Goal: Task Accomplishment & Management: Manage account settings

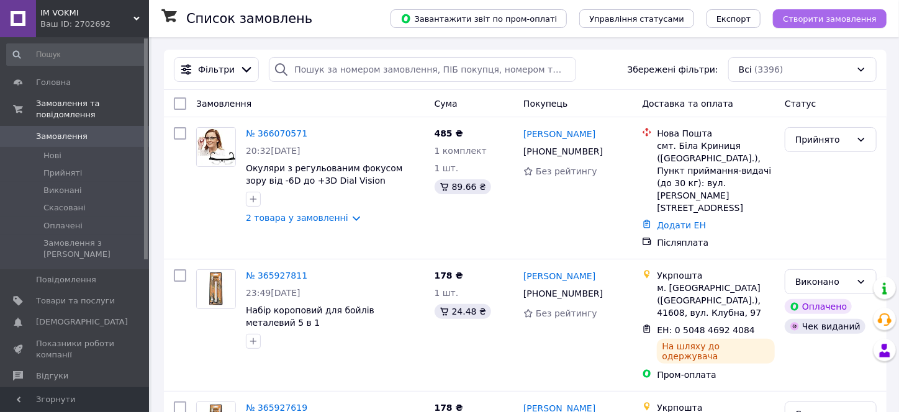
click at [387, 19] on span "Створити замовлення" at bounding box center [830, 18] width 94 height 9
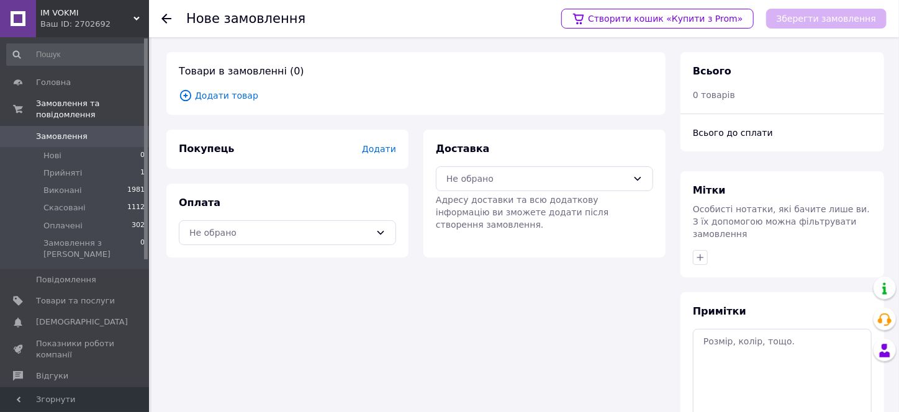
click at [245, 96] on span "Додати товар" at bounding box center [416, 96] width 474 height 14
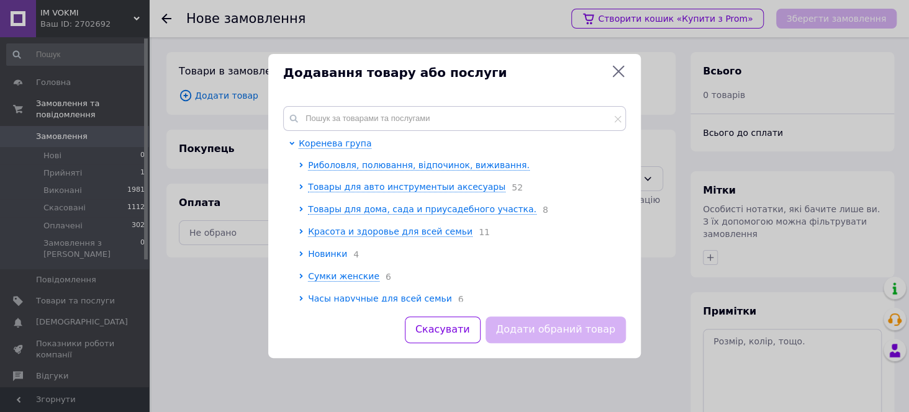
click at [331, 257] on span "Новинки" at bounding box center [327, 254] width 39 height 10
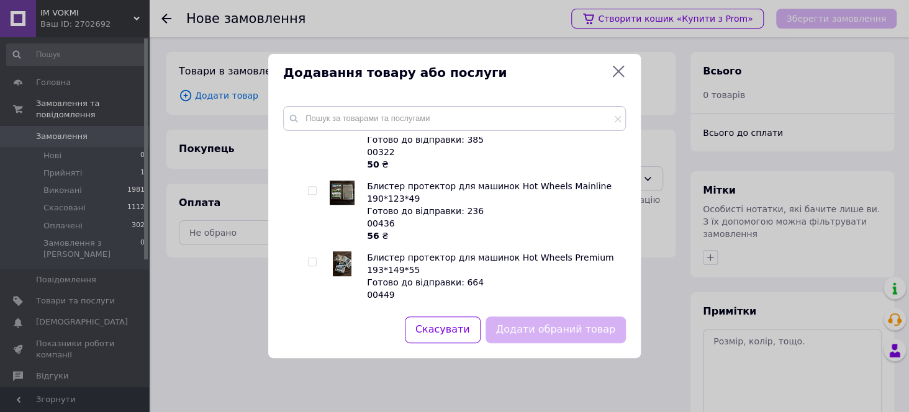
scroll to position [372, 0]
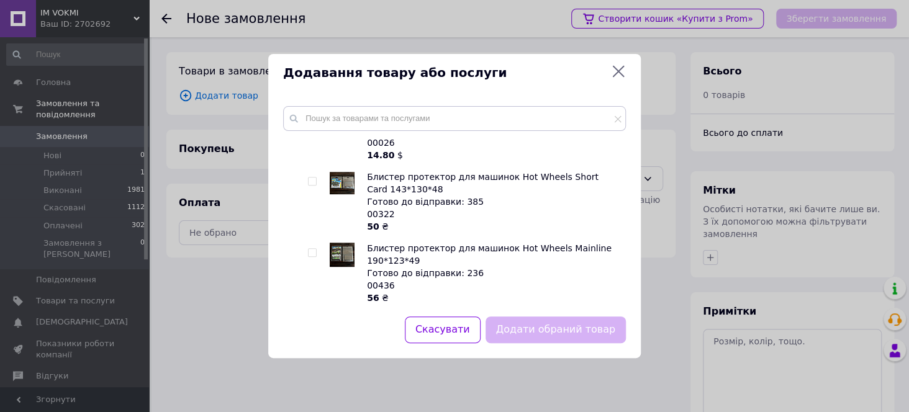
click at [307, 169] on div at bounding box center [303, 125] width 9 height 500
click at [312, 177] on input "checkbox" at bounding box center [312, 181] width 8 height 8
checkbox input "true"
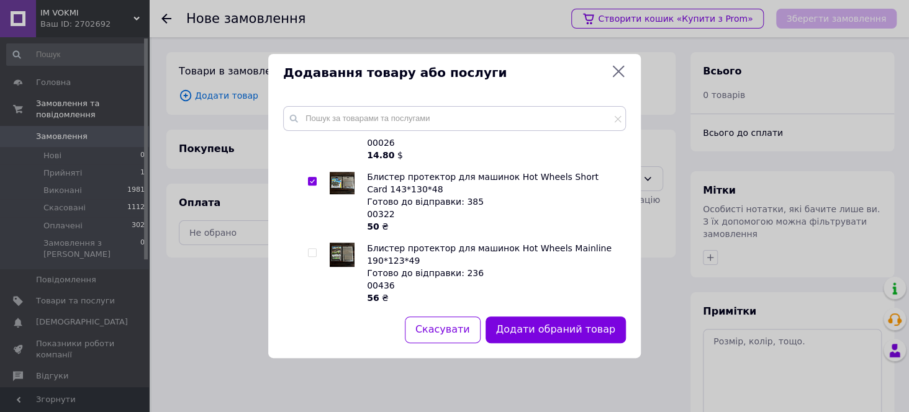
click at [312, 249] on input "checkbox" at bounding box center [312, 253] width 8 height 8
checkbox input "true"
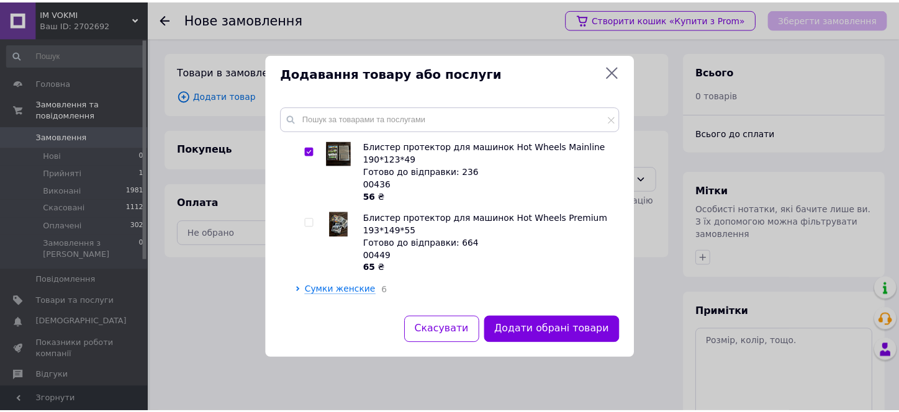
scroll to position [496, 0]
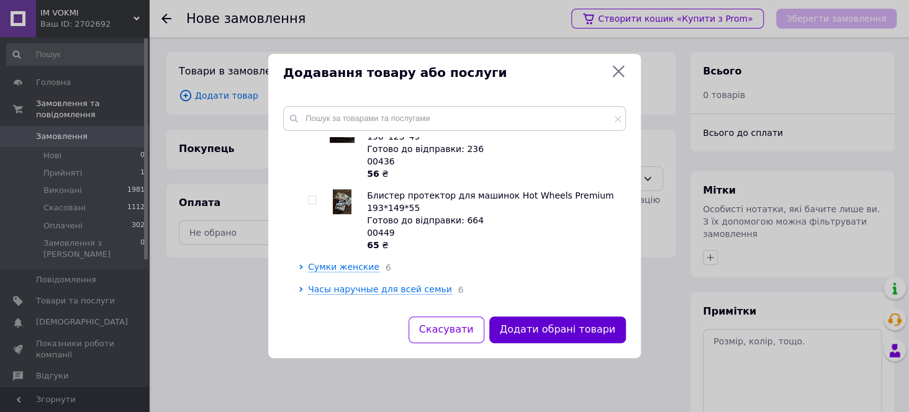
click at [387, 332] on button "Додати обрані товари" at bounding box center [557, 330] width 137 height 27
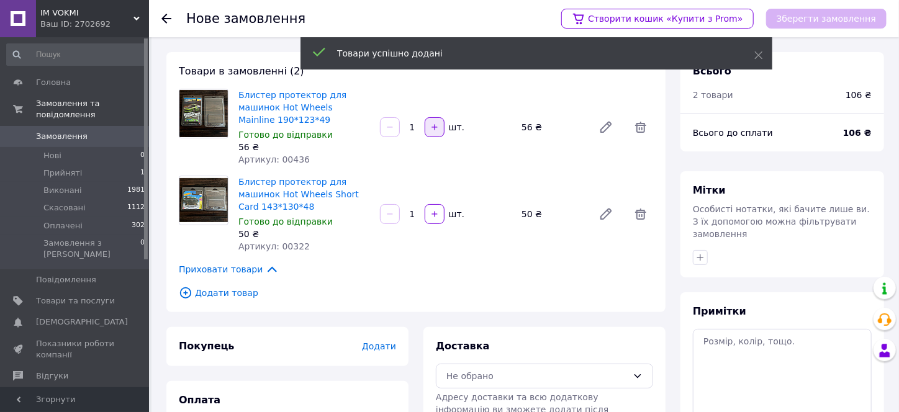
click at [387, 124] on icon "button" at bounding box center [434, 127] width 9 height 9
click at [387, 123] on icon "button" at bounding box center [434, 127] width 9 height 9
type input "3"
click at [387, 210] on icon "button" at bounding box center [434, 214] width 9 height 9
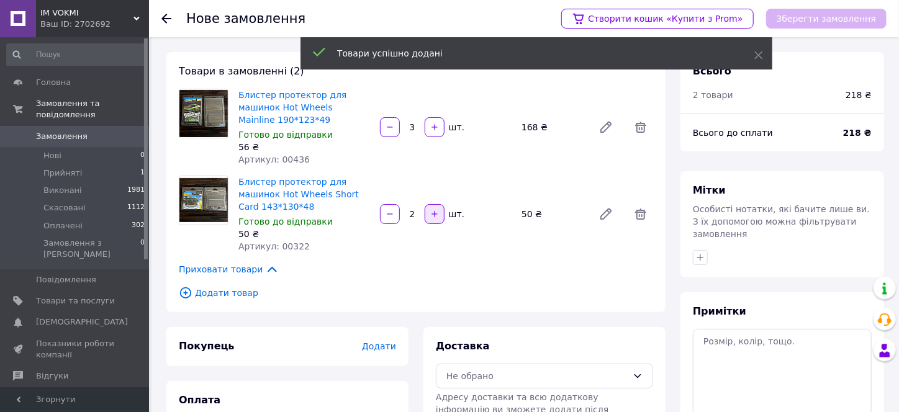
type input "3"
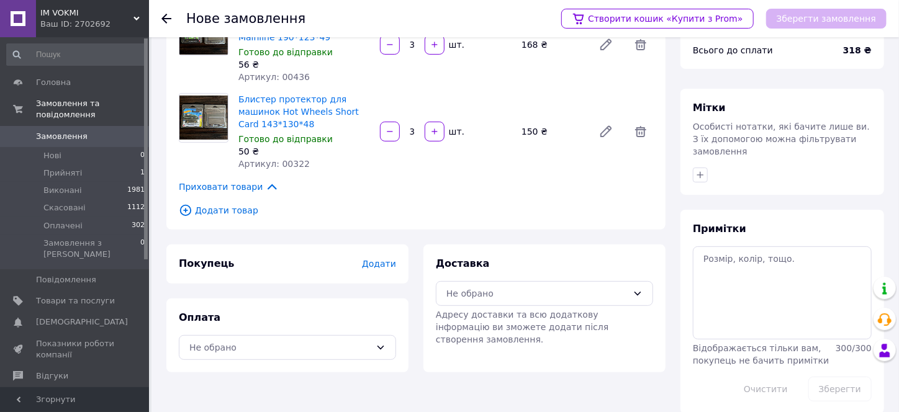
scroll to position [86, 0]
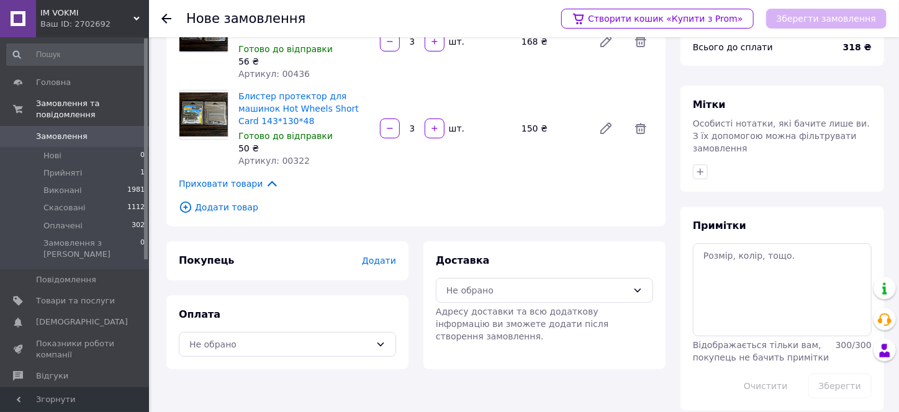
click at [385, 256] on span "Додати" at bounding box center [379, 261] width 34 height 10
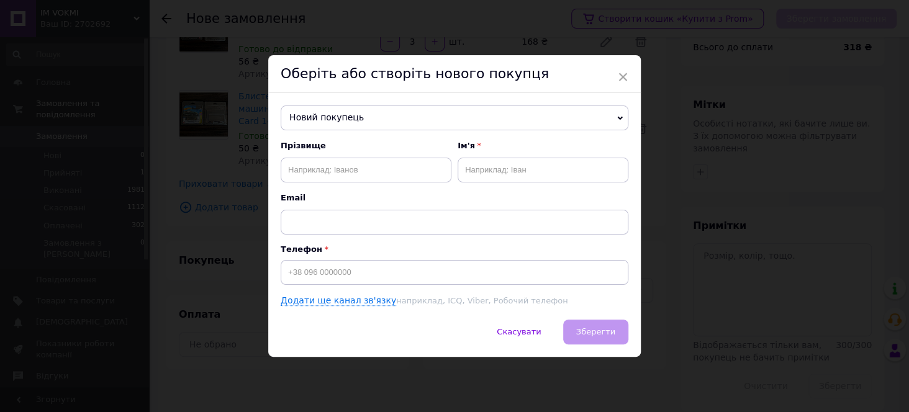
click at [387, 392] on div "× Оберіть або створіть нового покупця Новий покупець [PERSON_NAME] [PHONE_NUMBE…" at bounding box center [454, 206] width 909 height 412
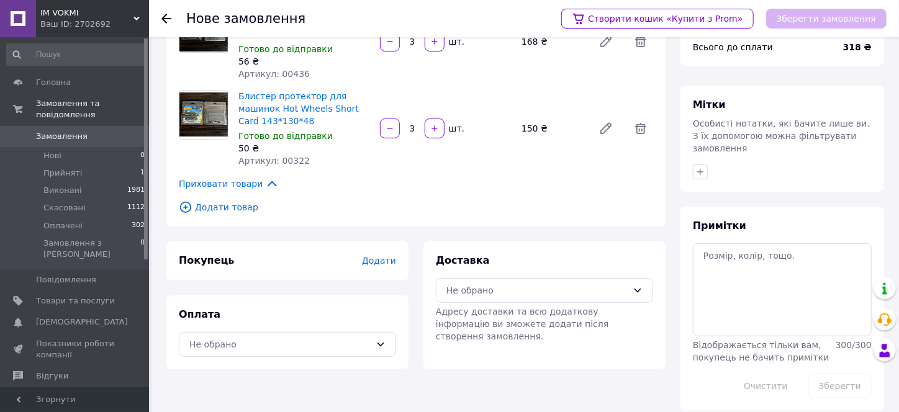
click at [375, 256] on span "Додати" at bounding box center [379, 261] width 34 height 10
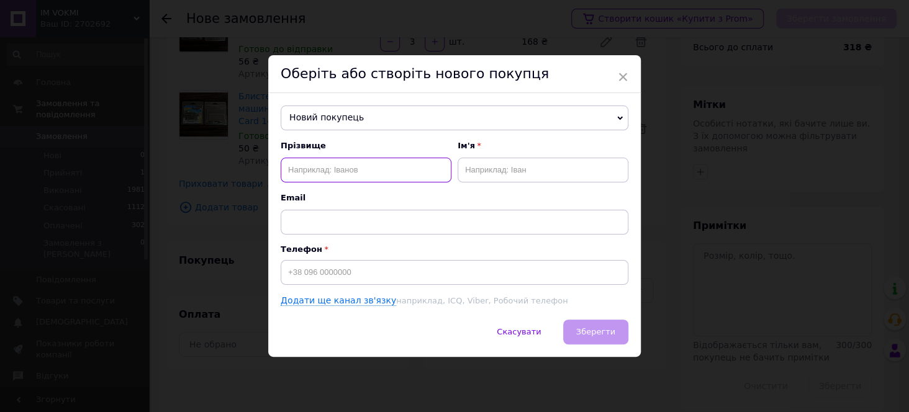
click at [301, 175] on input "text" at bounding box center [366, 170] width 171 height 25
paste input "[PERSON_NAME]"
drag, startPoint x: 363, startPoint y: 169, endPoint x: 333, endPoint y: 171, distance: 29.9
click at [333, 171] on input "[PERSON_NAME]" at bounding box center [366, 170] width 171 height 25
type input "[PERSON_NAME]"
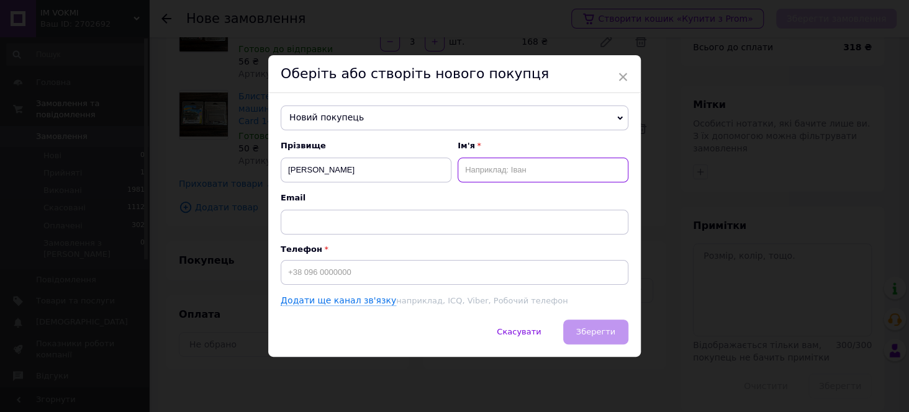
click at [387, 169] on input "text" at bounding box center [542, 170] width 171 height 25
paste input "[PERSON_NAME]"
drag, startPoint x: 511, startPoint y: 170, endPoint x: 453, endPoint y: 164, distance: 58.6
click at [387, 169] on div "Прізвище [PERSON_NAME] Ім'я [PERSON_NAME]" at bounding box center [455, 161] width 348 height 42
type input "[PERSON_NAME]"
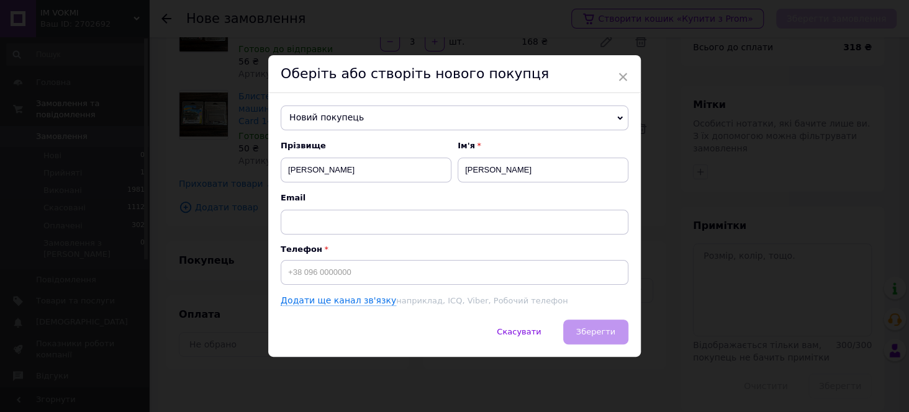
click at [387, 390] on div "× Оберіть або створіть нового покупця Новий покупець [PERSON_NAME] [PHONE_NUMBE…" at bounding box center [454, 206] width 909 height 412
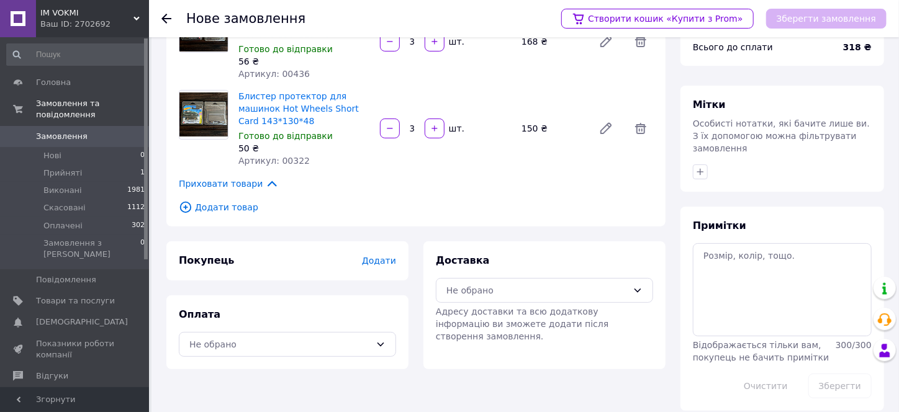
click at [379, 256] on span "Додати" at bounding box center [379, 261] width 34 height 10
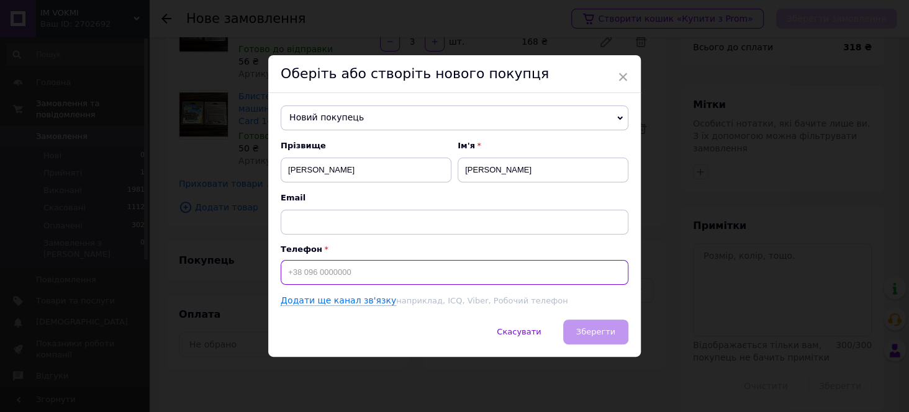
click at [315, 266] on input at bounding box center [455, 272] width 348 height 25
paste input "[PHONE_NUMBER]"
type input "[PHONE_NUMBER]"
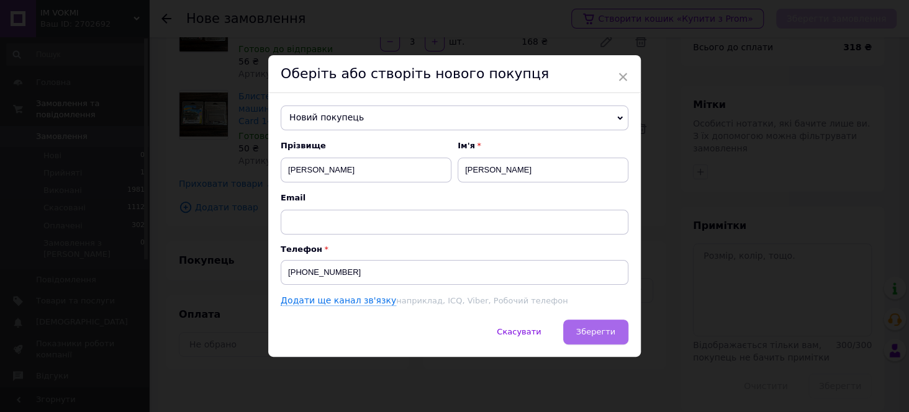
click at [387, 330] on span "Зберегти" at bounding box center [595, 331] width 39 height 9
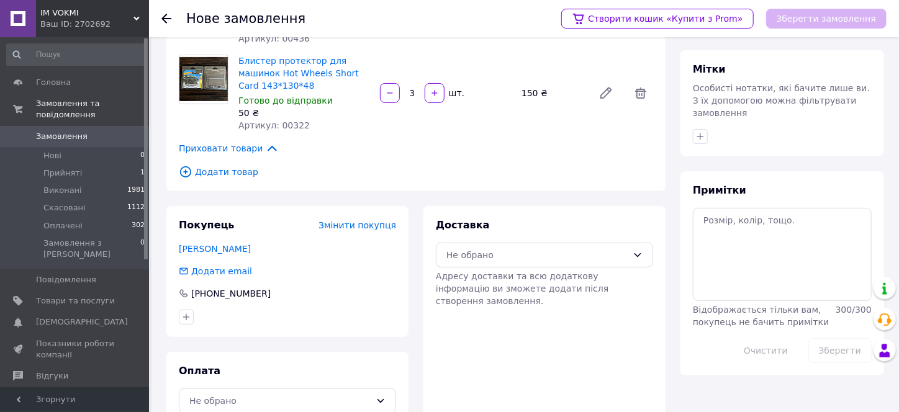
scroll to position [137, 0]
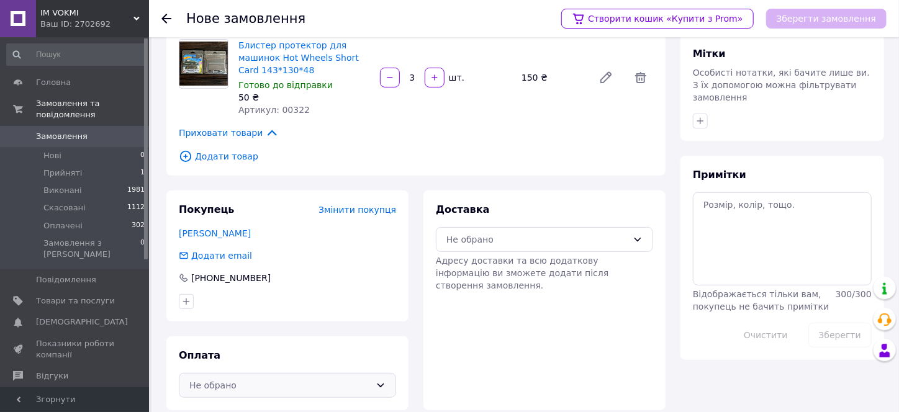
click at [377, 380] on icon at bounding box center [380, 385] width 10 height 10
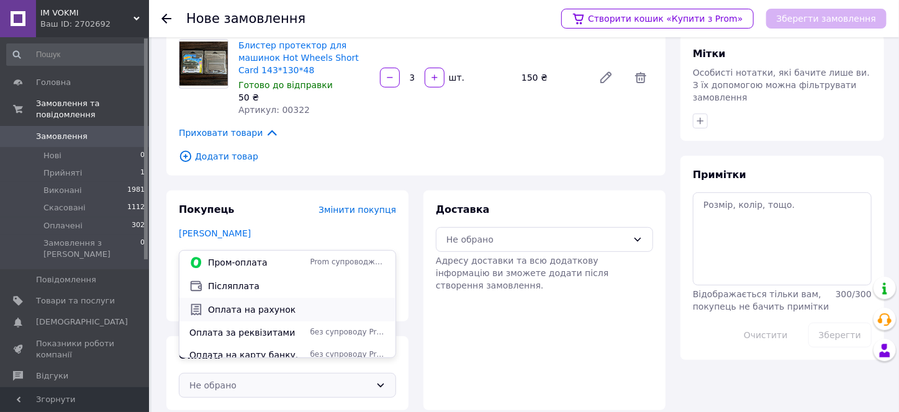
click at [268, 312] on span "Оплата на рахунок" at bounding box center [296, 309] width 177 height 12
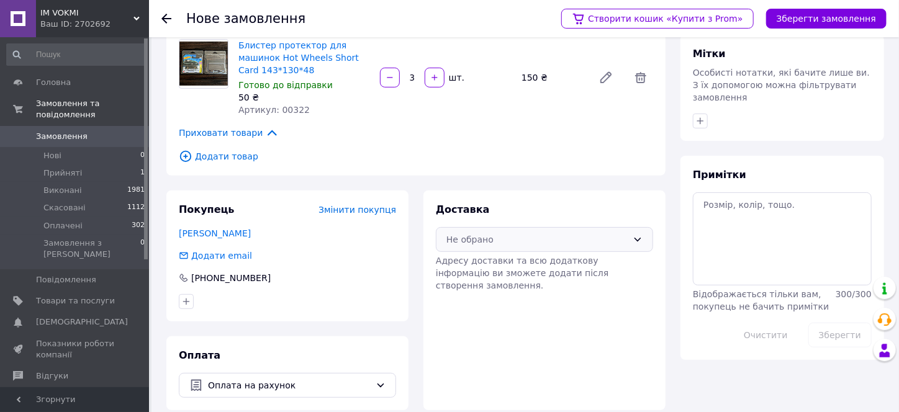
click at [387, 233] on div "Не обрано" at bounding box center [536, 240] width 181 height 14
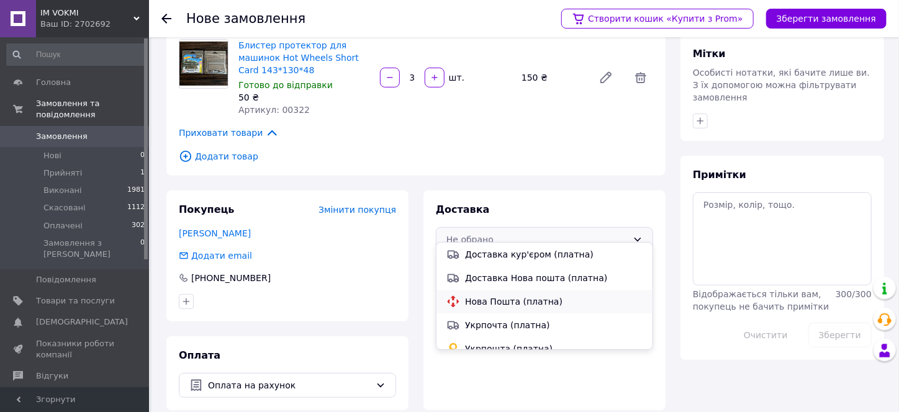
click at [387, 300] on span "Нова Пошта (платна)" at bounding box center [553, 301] width 177 height 12
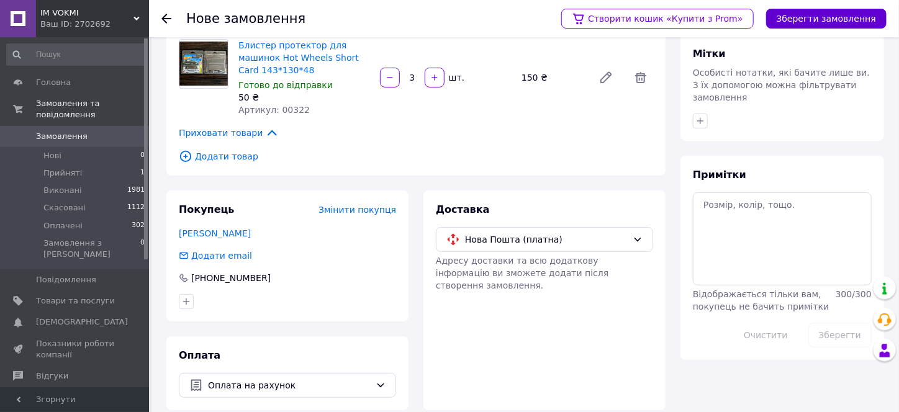
click at [387, 20] on button "Зберегти замовлення" at bounding box center [826, 19] width 120 height 20
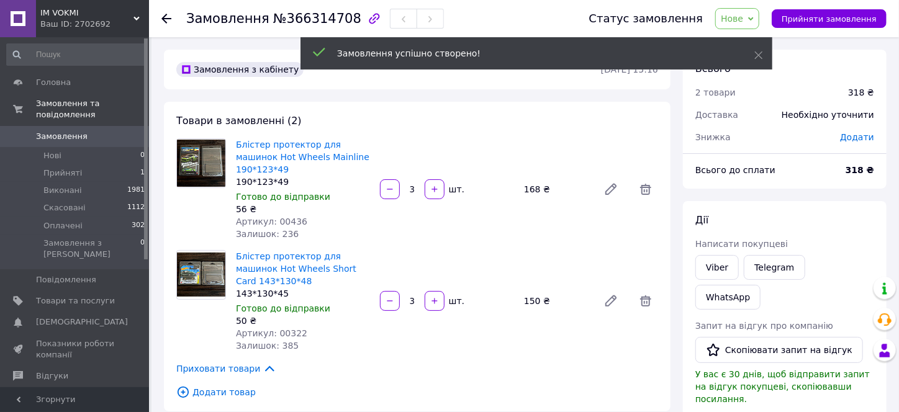
click at [387, 140] on span "Додати" at bounding box center [857, 137] width 34 height 10
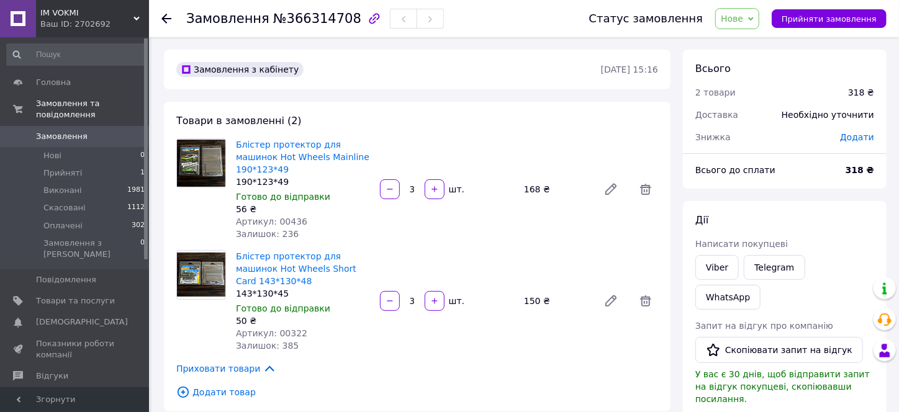
click at [387, 138] on span "Додати" at bounding box center [857, 137] width 34 height 10
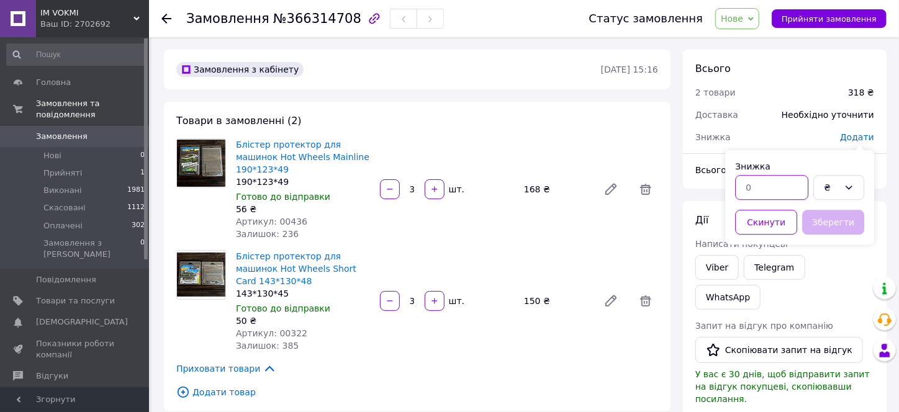
click at [387, 182] on input "text" at bounding box center [771, 187] width 73 height 25
type input "48"
click at [387, 223] on button "Зберегти" at bounding box center [833, 222] width 62 height 25
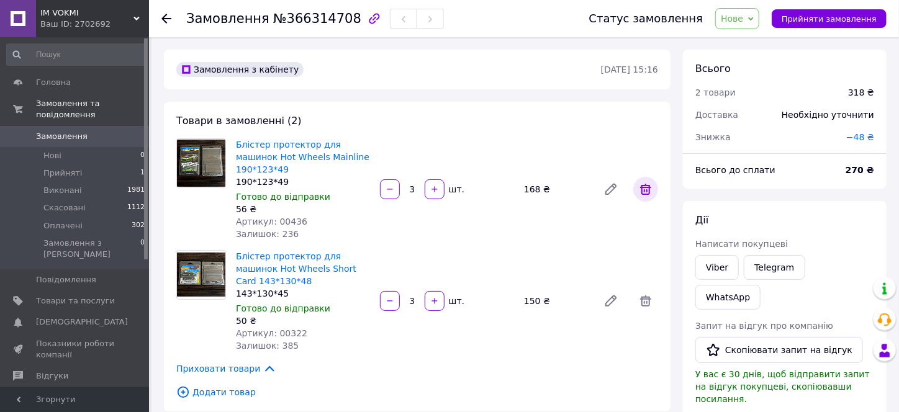
click at [387, 182] on icon at bounding box center [645, 189] width 15 height 15
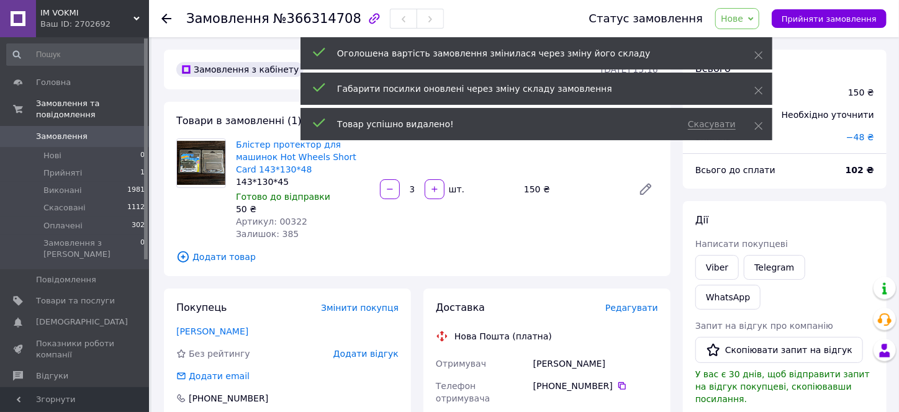
click at [232, 254] on span "Додати товар" at bounding box center [417, 257] width 482 height 14
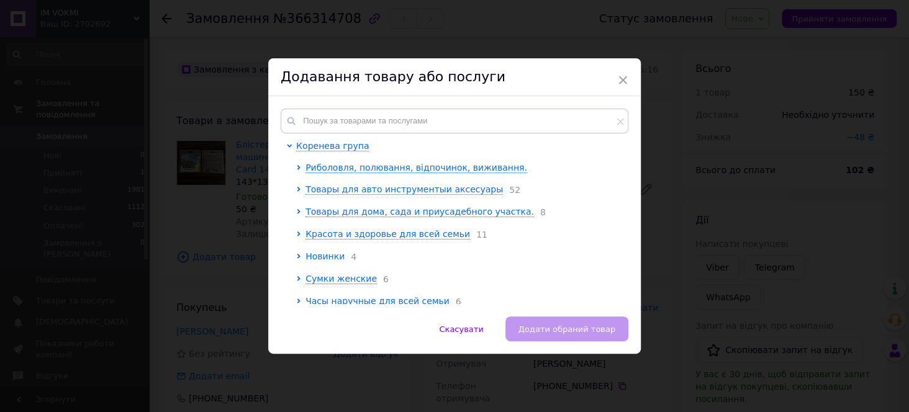
click at [321, 258] on span "Новинки" at bounding box center [324, 256] width 39 height 10
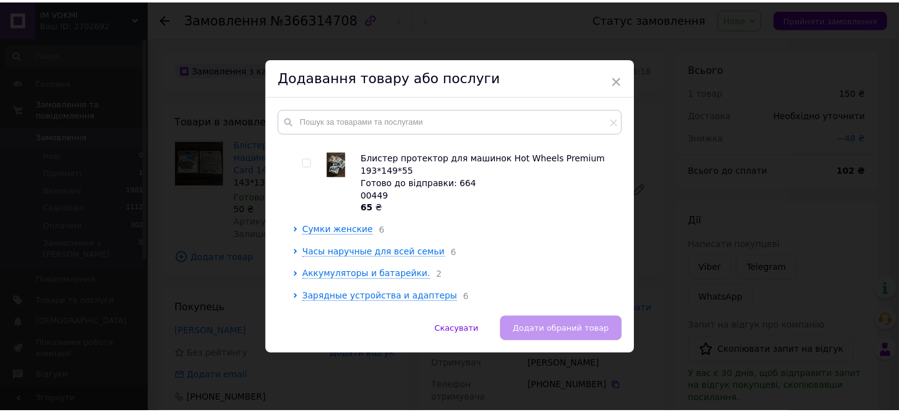
scroll to position [403, 0]
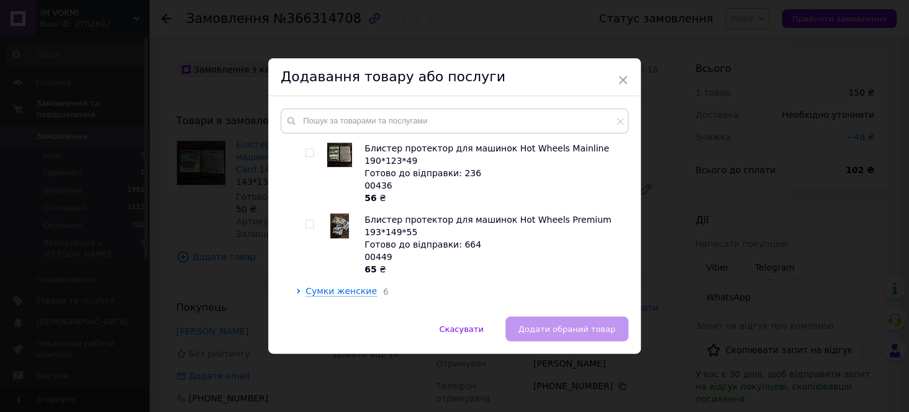
click at [306, 220] on input "checkbox" at bounding box center [309, 224] width 8 height 8
checkbox input "true"
click at [387, 333] on span "Додати обраний товар" at bounding box center [566, 329] width 97 height 9
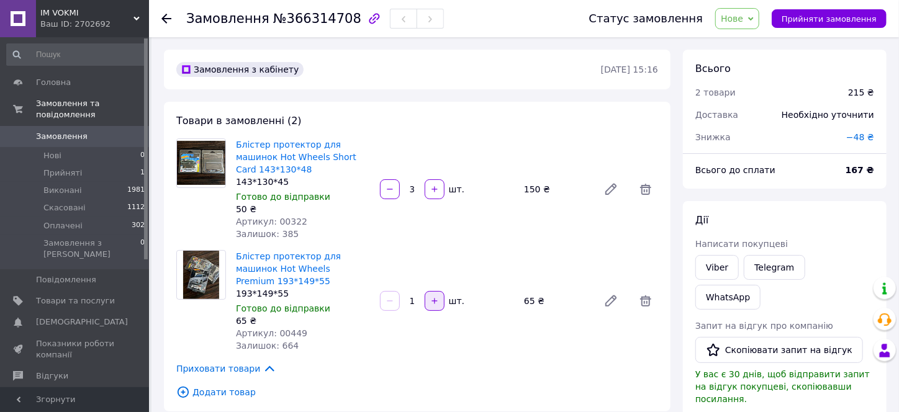
click at [387, 297] on icon "button" at bounding box center [434, 301] width 9 height 9
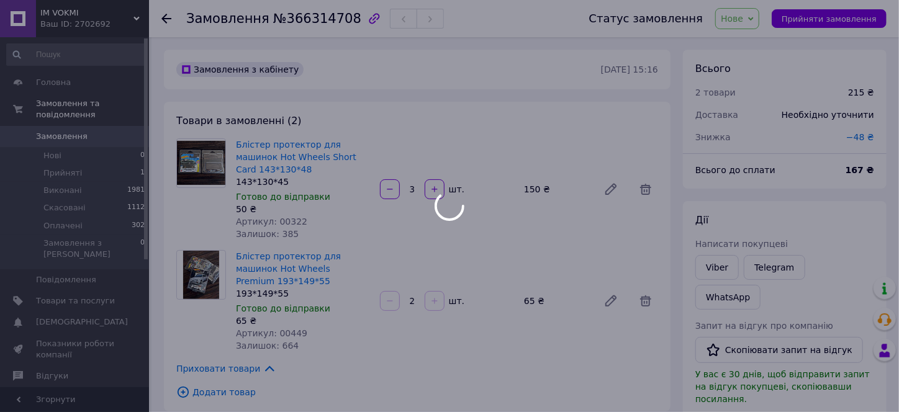
click at [387, 294] on div at bounding box center [434, 301] width 22 height 20
click at [387, 294] on div at bounding box center [449, 206] width 899 height 412
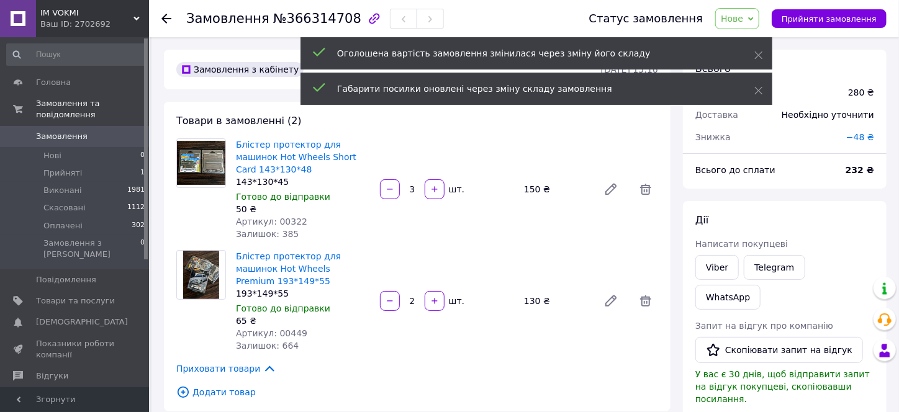
click at [387, 297] on icon "button" at bounding box center [434, 301] width 9 height 9
type input "3"
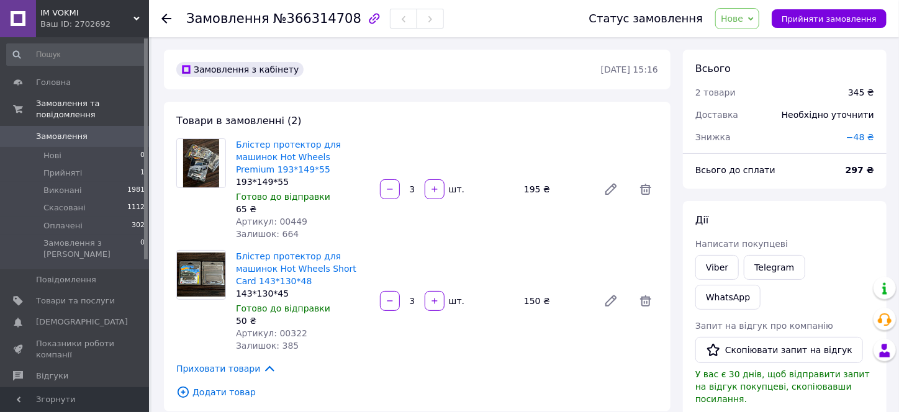
click at [387, 137] on span "Знижка" at bounding box center [712, 137] width 35 height 10
click at [387, 135] on span "−48 ₴" at bounding box center [860, 137] width 28 height 10
click at [387, 138] on div "Знижка" at bounding box center [763, 137] width 151 height 27
click at [387, 138] on span "−48 ₴" at bounding box center [860, 137] width 28 height 10
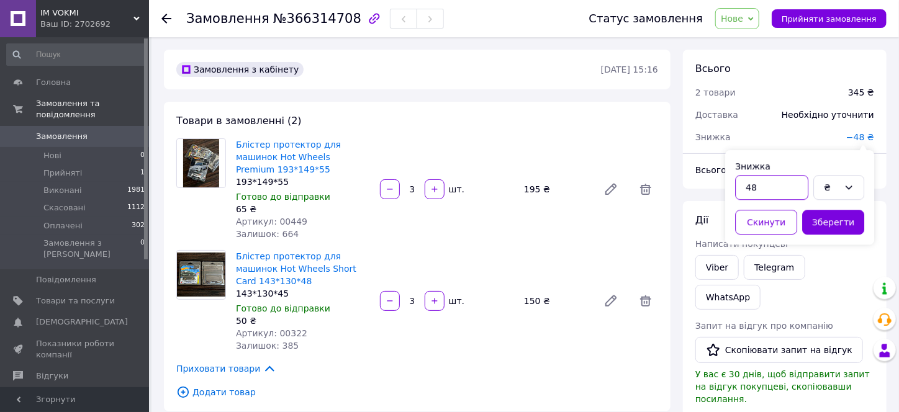
drag, startPoint x: 761, startPoint y: 183, endPoint x: 742, endPoint y: 189, distance: 20.0
click at [387, 189] on input "48" at bounding box center [771, 187] width 73 height 25
type input "27"
click at [387, 222] on button "Зберегти" at bounding box center [833, 222] width 62 height 25
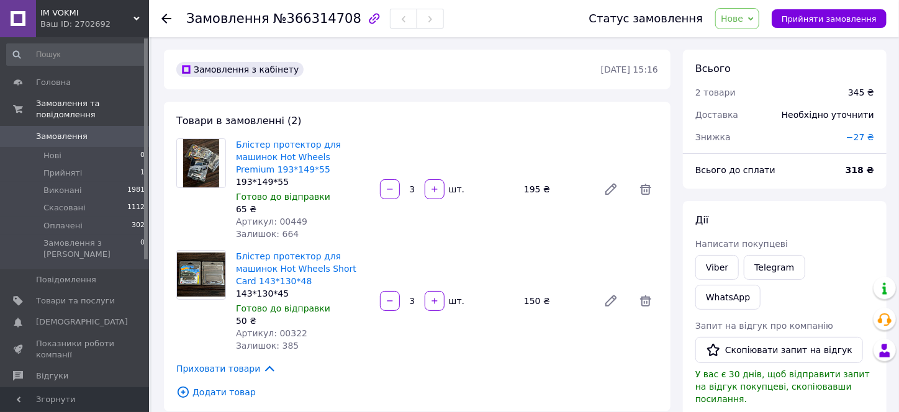
click at [387, 133] on span "−27 ₴" at bounding box center [860, 137] width 28 height 10
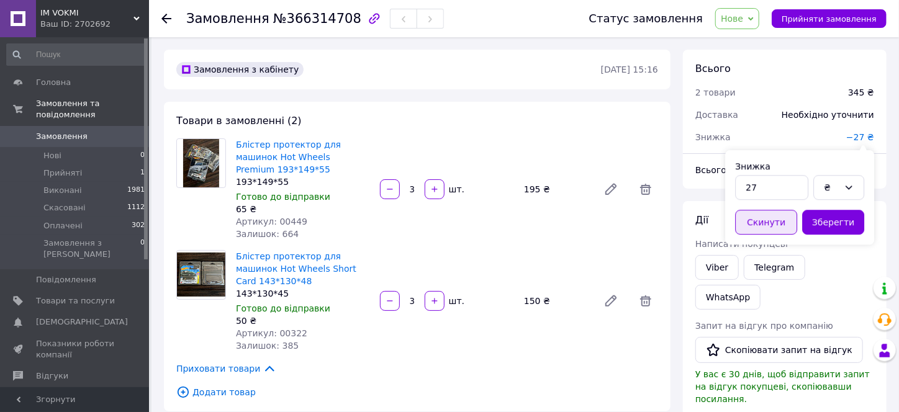
click at [387, 222] on button "Скинути" at bounding box center [766, 222] width 62 height 25
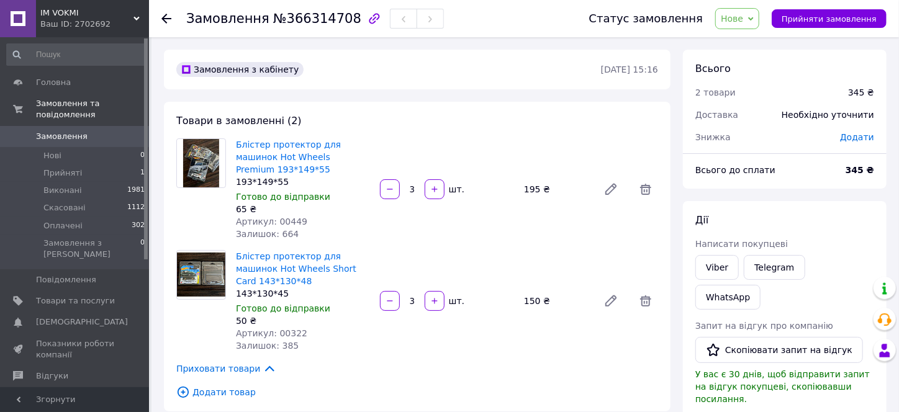
click at [387, 137] on span "Додати" at bounding box center [857, 137] width 34 height 10
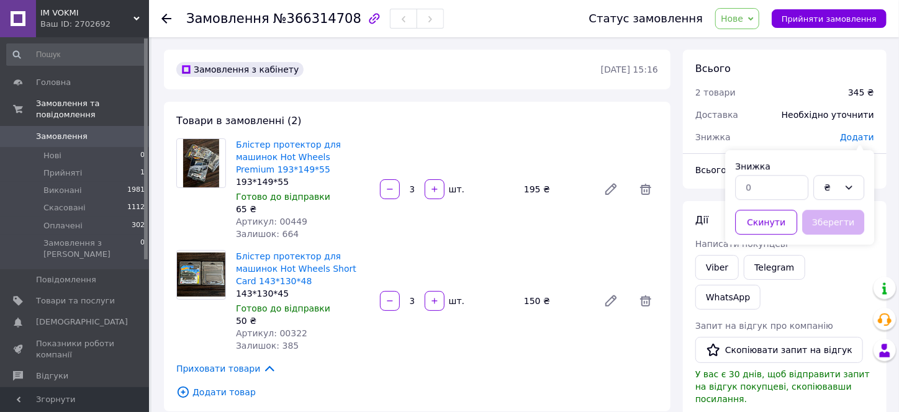
click at [387, 137] on span "Додати" at bounding box center [857, 137] width 34 height 10
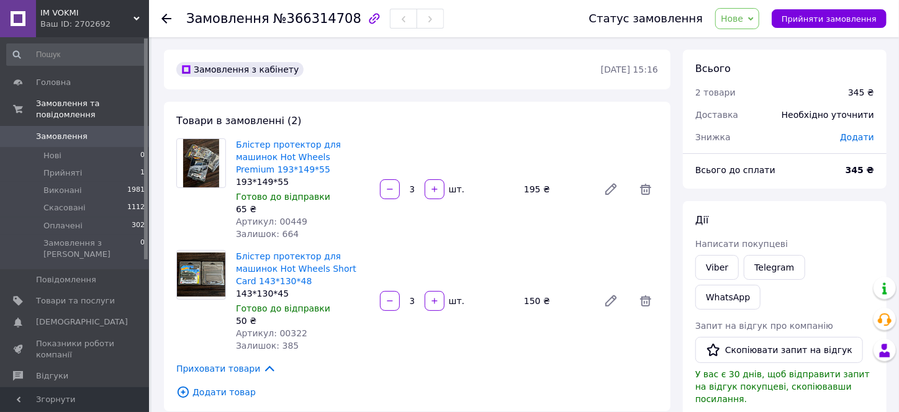
click at [387, 139] on span "Додати" at bounding box center [857, 137] width 34 height 10
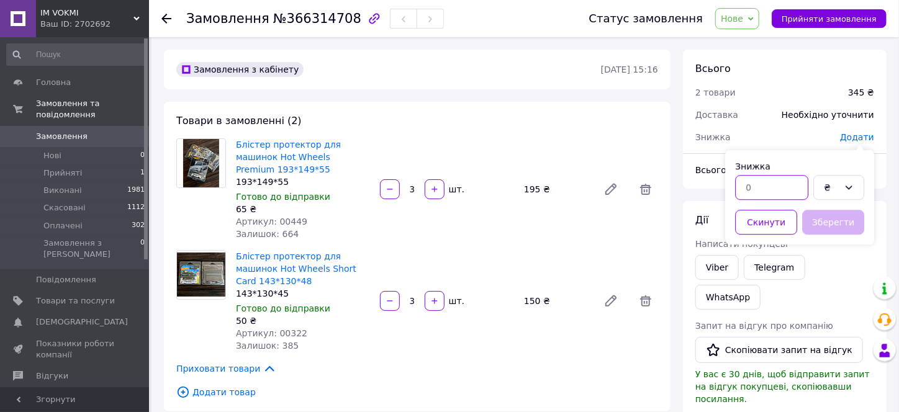
click at [387, 188] on input "text" at bounding box center [771, 187] width 73 height 25
type input "75"
click at [387, 224] on button "Зберегти" at bounding box center [833, 222] width 62 height 25
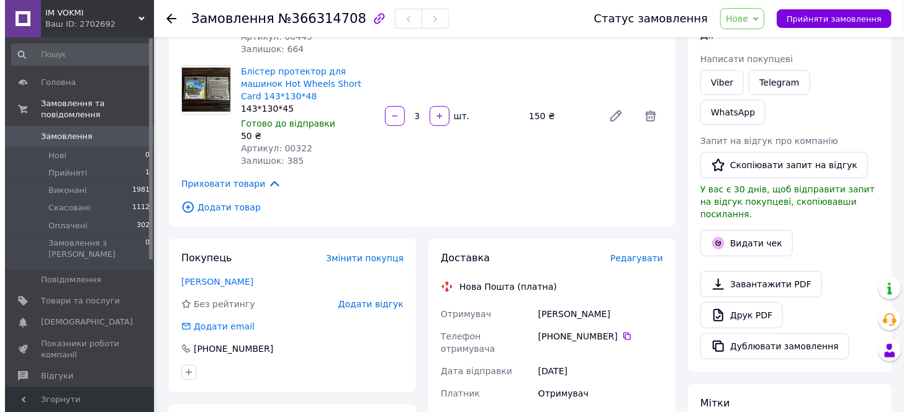
scroll to position [248, 0]
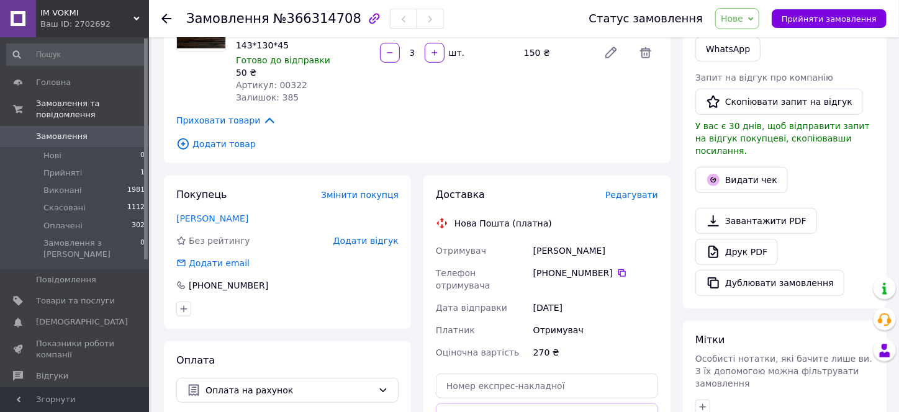
click at [387, 190] on span "Редагувати" at bounding box center [631, 195] width 53 height 10
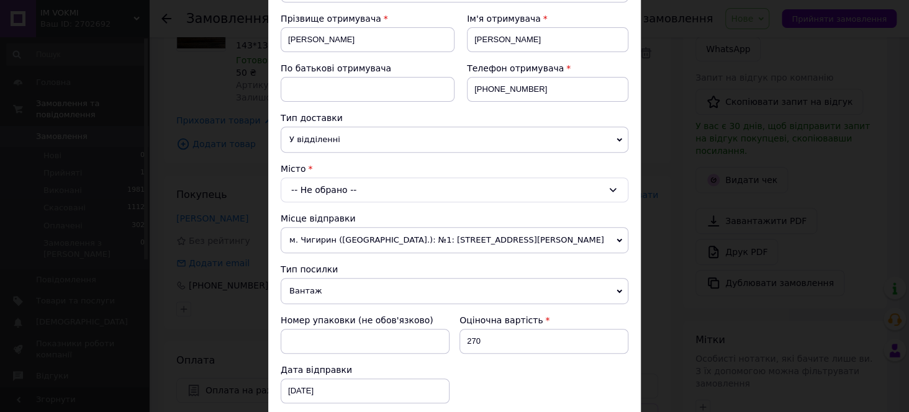
scroll to position [186, 0]
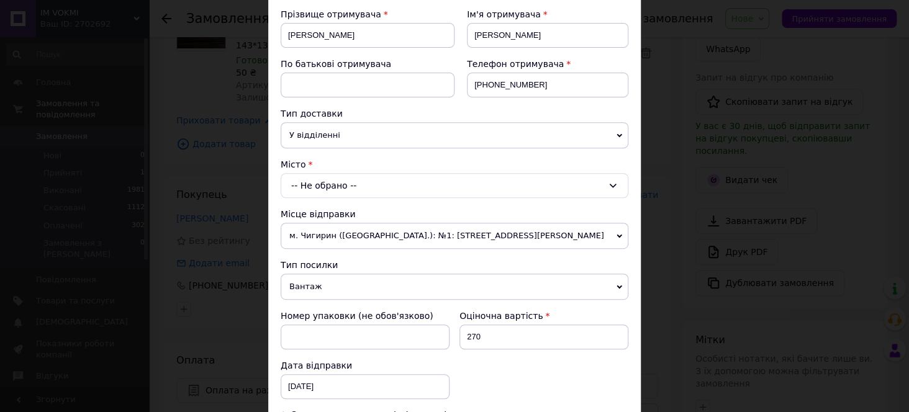
click at [387, 134] on span "У відділенні" at bounding box center [455, 135] width 348 height 26
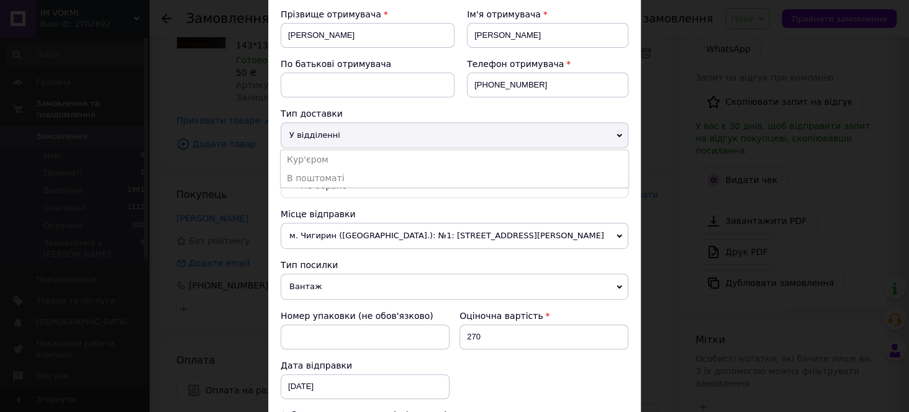
click at [328, 174] on li "В поштоматі" at bounding box center [455, 178] width 348 height 19
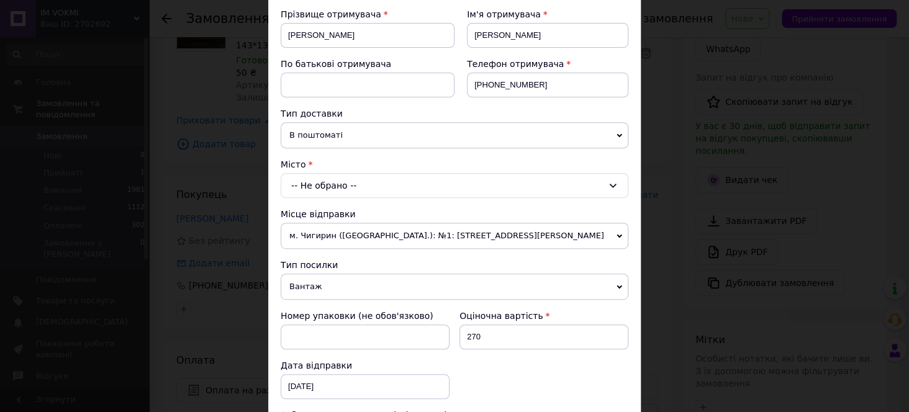
click at [387, 375] on div "× Редагування доставки Спосіб доставки Нова Пошта (платна) Платник Отримувач Ві…" at bounding box center [454, 206] width 909 height 412
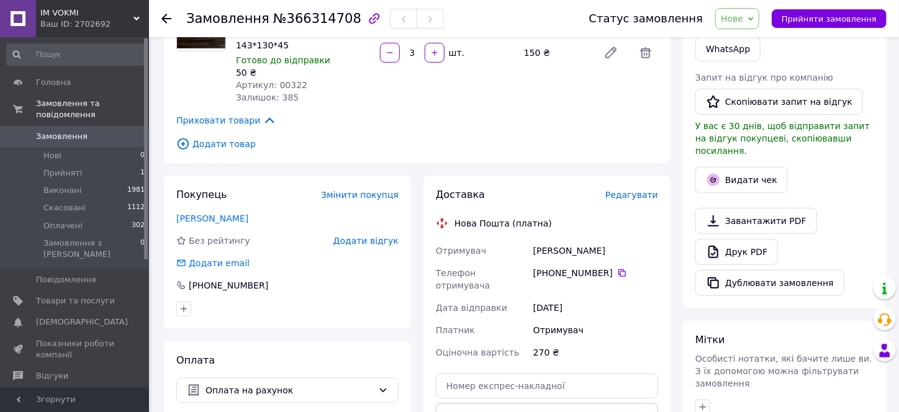
click at [387, 190] on span "Редагувати" at bounding box center [631, 195] width 53 height 10
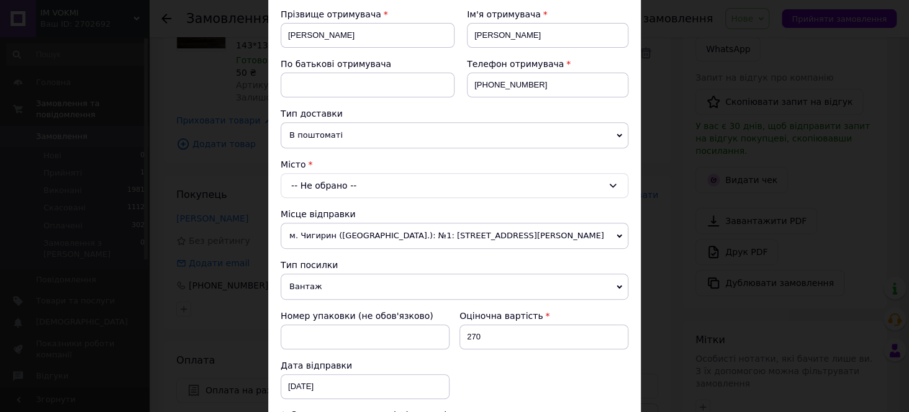
click at [320, 183] on div "-- Не обрано --" at bounding box center [455, 185] width 348 height 25
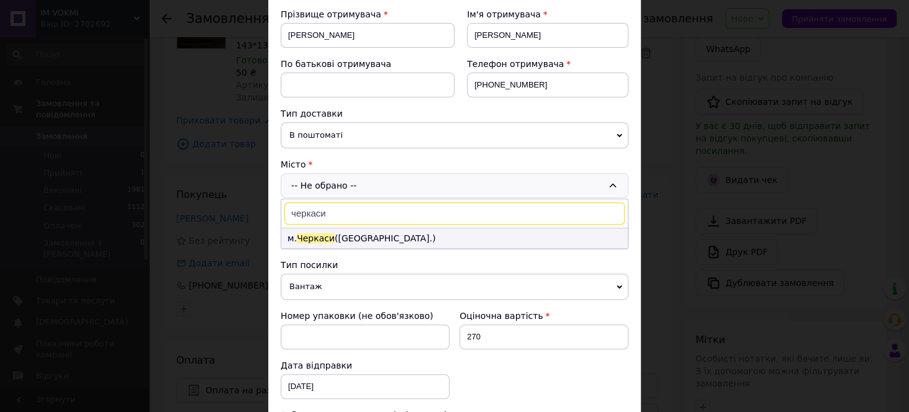
type input "черкаси"
click at [318, 238] on span "Черкаси" at bounding box center [316, 238] width 38 height 10
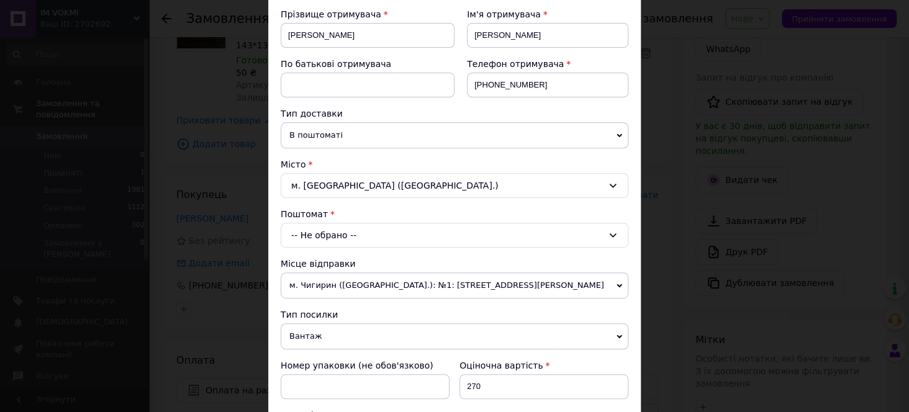
click at [321, 236] on div "-- Не обрано --" at bounding box center [455, 235] width 348 height 25
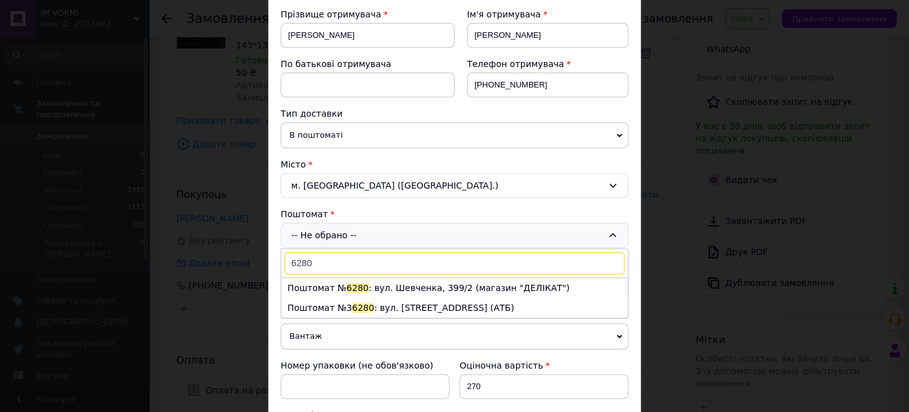
type input "6280"
click at [260, 384] on div "× Редагування доставки Спосіб доставки Нова Пошта (платна) Платник Отримувач Ві…" at bounding box center [454, 206] width 909 height 412
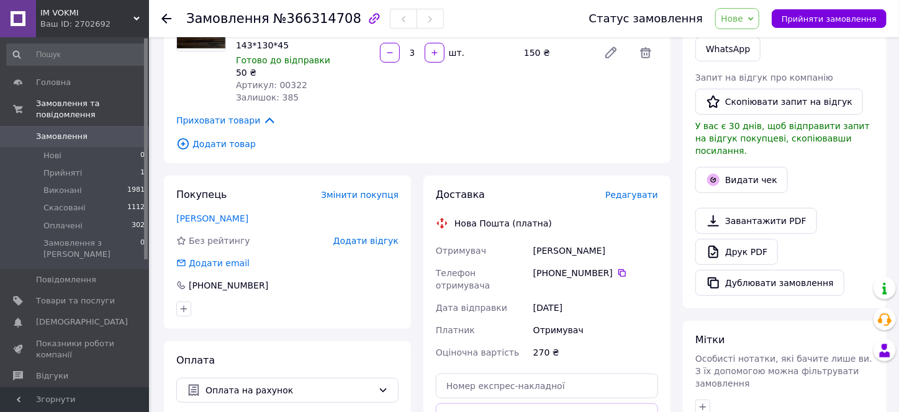
click at [387, 190] on span "Редагувати" at bounding box center [631, 195] width 53 height 10
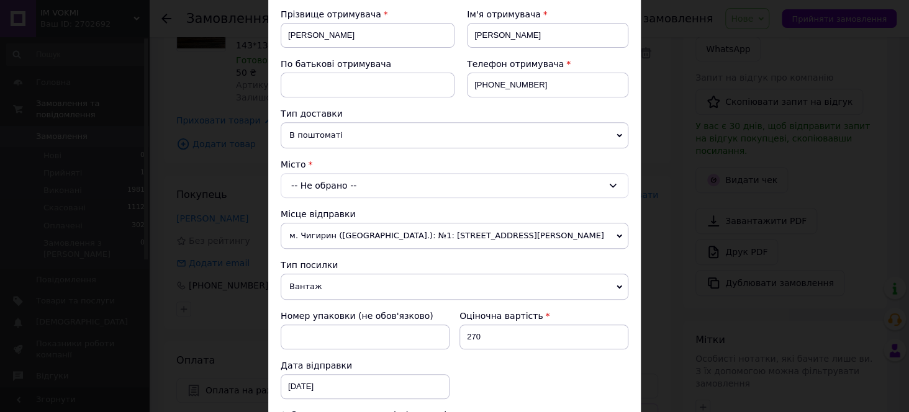
click at [335, 181] on div "-- Не обрано --" at bounding box center [455, 185] width 348 height 25
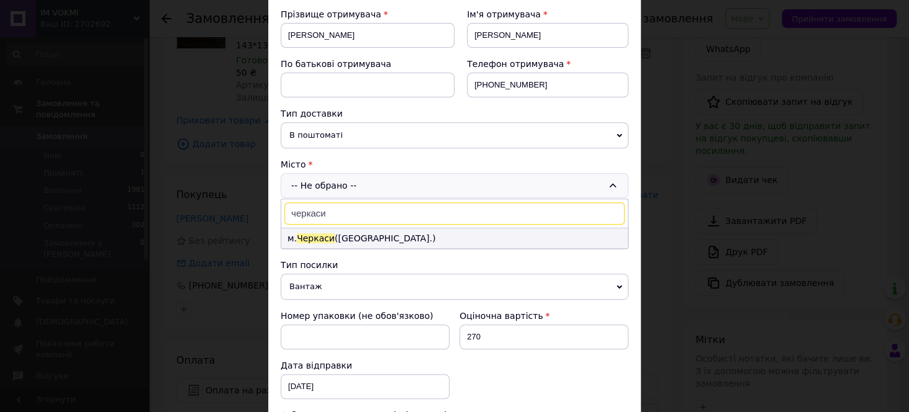
type input "черкаси"
click at [341, 239] on li "м. [GEOGRAPHIC_DATA] ([GEOGRAPHIC_DATA].)" at bounding box center [454, 238] width 346 height 20
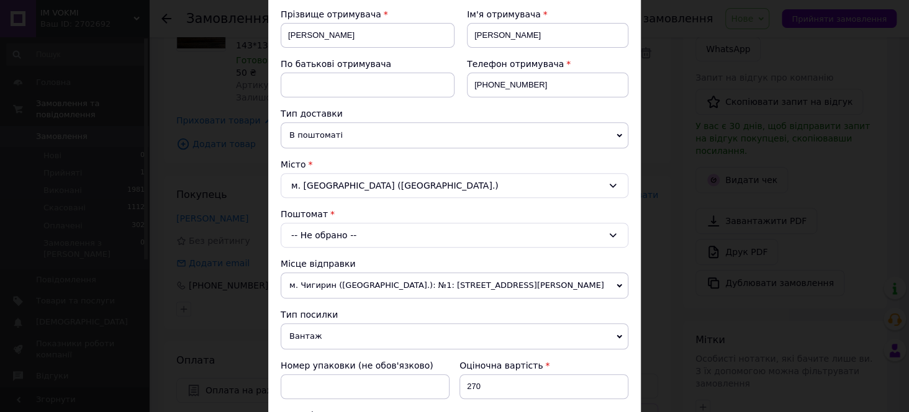
click at [339, 236] on div "-- Не обрано --" at bounding box center [455, 235] width 348 height 25
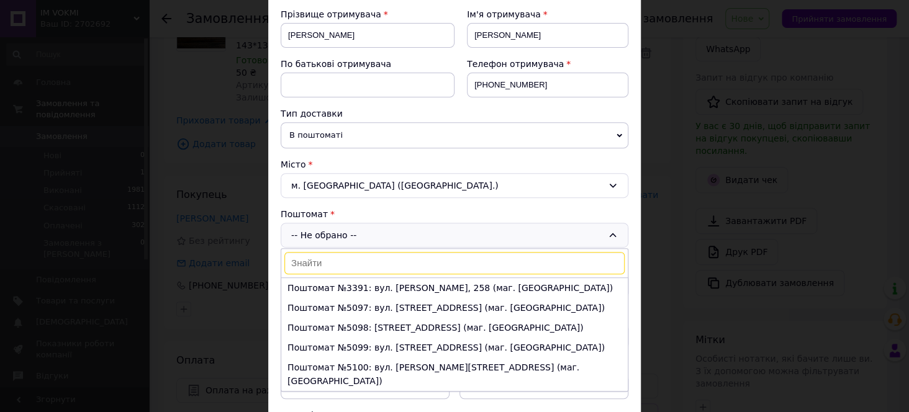
drag, startPoint x: 341, startPoint y: 233, endPoint x: 296, endPoint y: 263, distance: 54.1
click at [296, 263] on input at bounding box center [454, 263] width 340 height 22
paste input "6280"
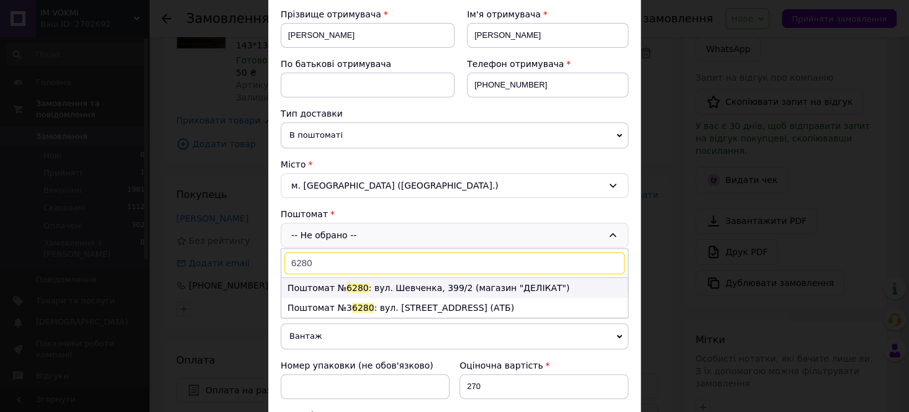
type input "6280"
click at [366, 284] on li "Поштомат № 6280 : вул. Шевченка, 399/2 (магазин "ДЕЛІКАТ")" at bounding box center [454, 288] width 346 height 20
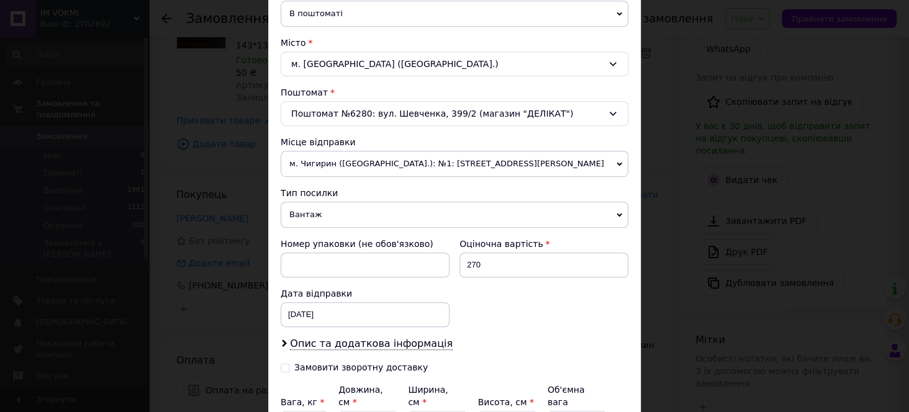
scroll to position [310, 0]
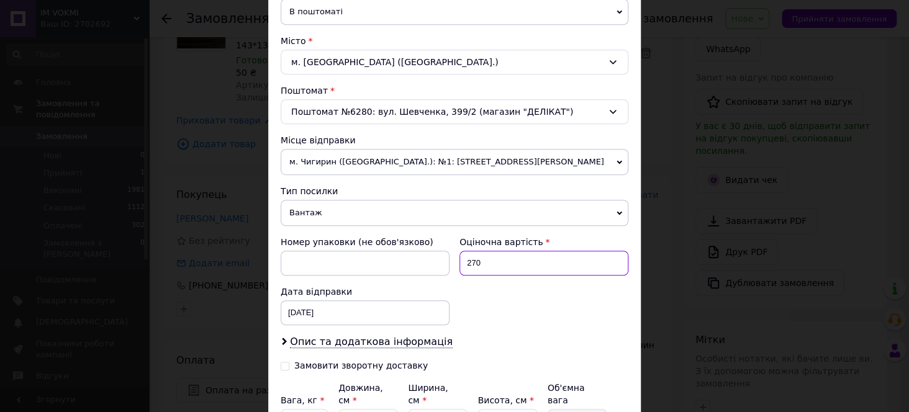
drag, startPoint x: 483, startPoint y: 259, endPoint x: 463, endPoint y: 263, distance: 20.1
click at [387, 263] on input "270" at bounding box center [543, 263] width 169 height 25
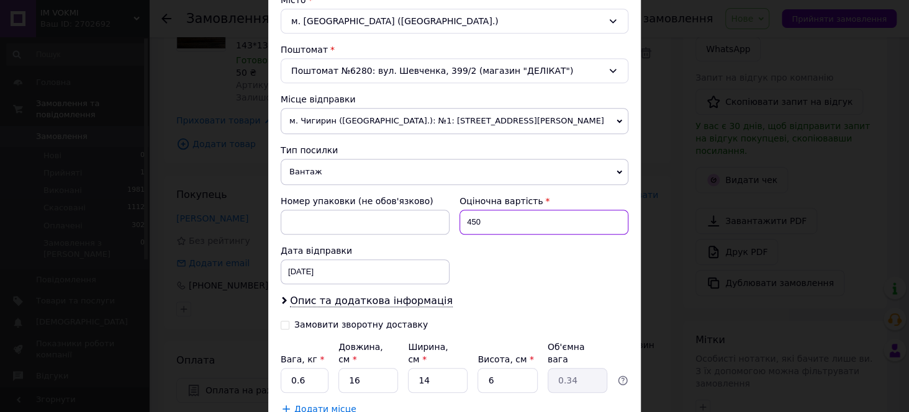
scroll to position [372, 0]
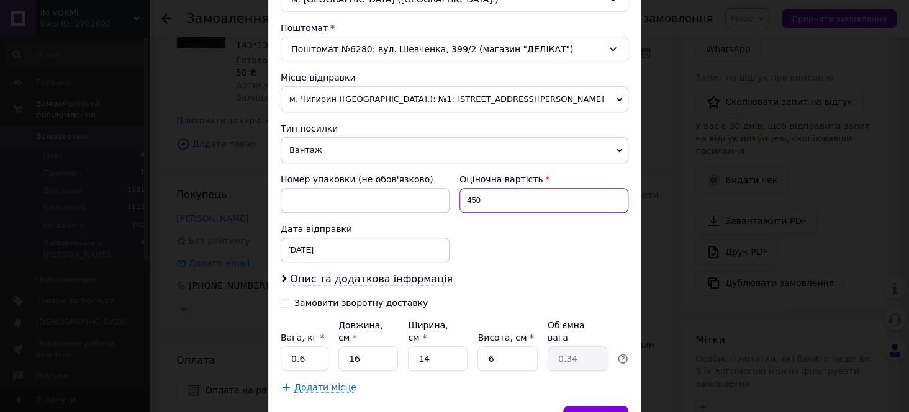
type input "450"
click at [307, 243] on div "[DATE] < 2025 > < Октябрь > Пн Вт Ср Чт Пт Сб Вс 29 30 1 2 3 4 5 6 7 8 9 10 11 …" at bounding box center [365, 250] width 169 height 25
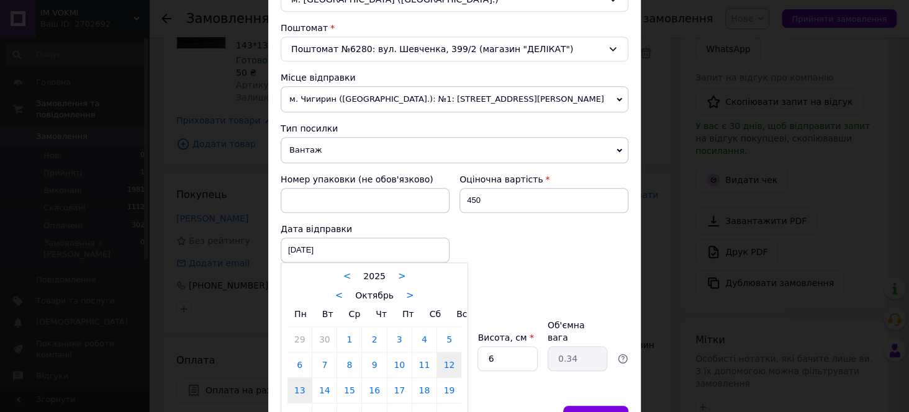
click at [290, 390] on link "13" at bounding box center [299, 390] width 24 height 25
type input "[DATE]"
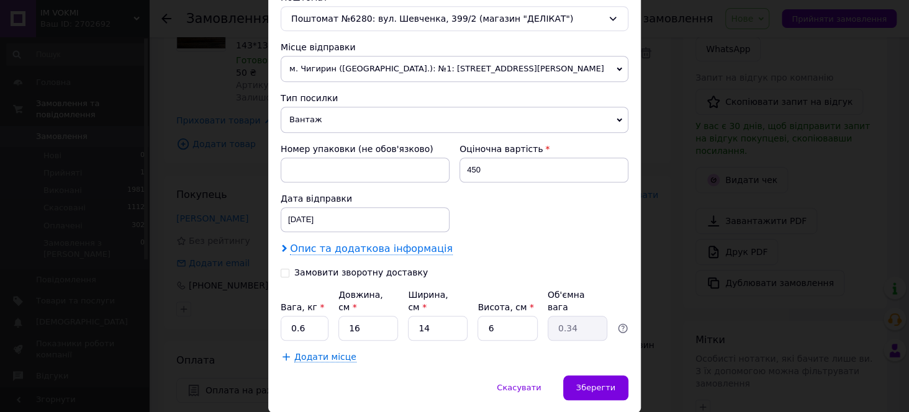
scroll to position [430, 0]
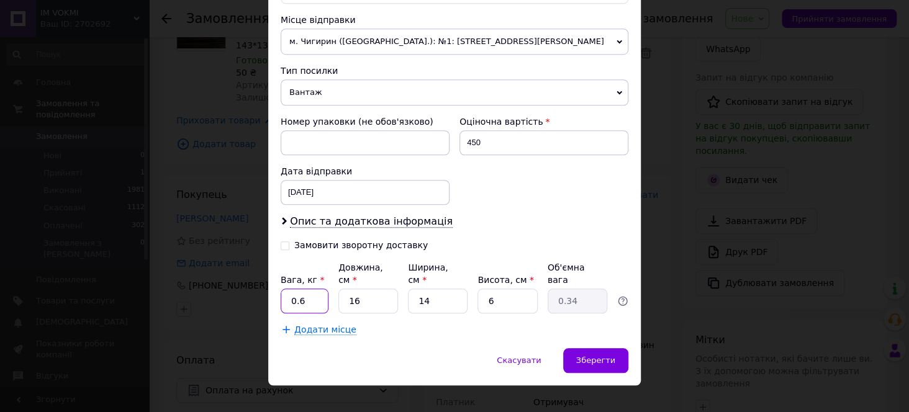
drag, startPoint x: 306, startPoint y: 285, endPoint x: 295, endPoint y: 285, distance: 10.6
click at [295, 289] on input "0.6" at bounding box center [305, 301] width 48 height 25
type input "0.1"
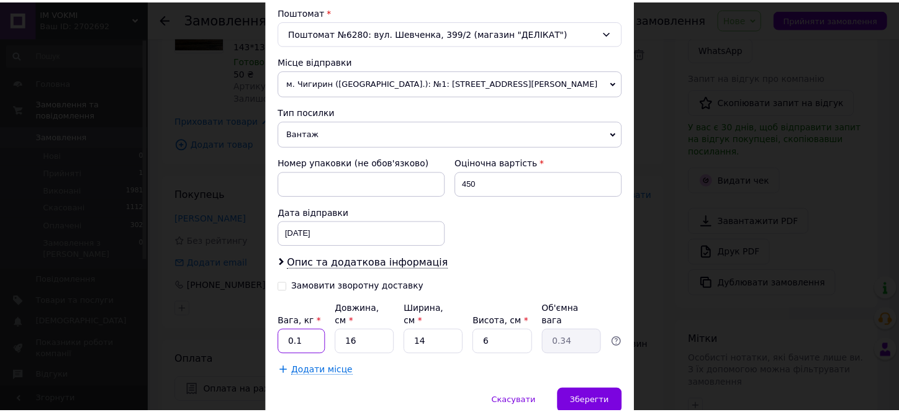
scroll to position [368, 0]
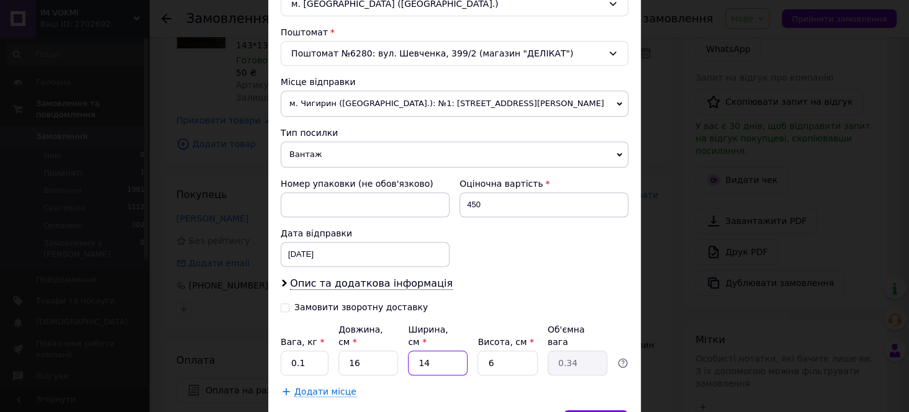
drag, startPoint x: 430, startPoint y: 348, endPoint x: 387, endPoint y: 348, distance: 42.8
click at [387, 351] on input "14" at bounding box center [438, 363] width 60 height 25
drag, startPoint x: 349, startPoint y: 348, endPoint x: 347, endPoint y: 335, distance: 13.3
click at [341, 351] on input "16" at bounding box center [368, 363] width 60 height 25
type input "3"
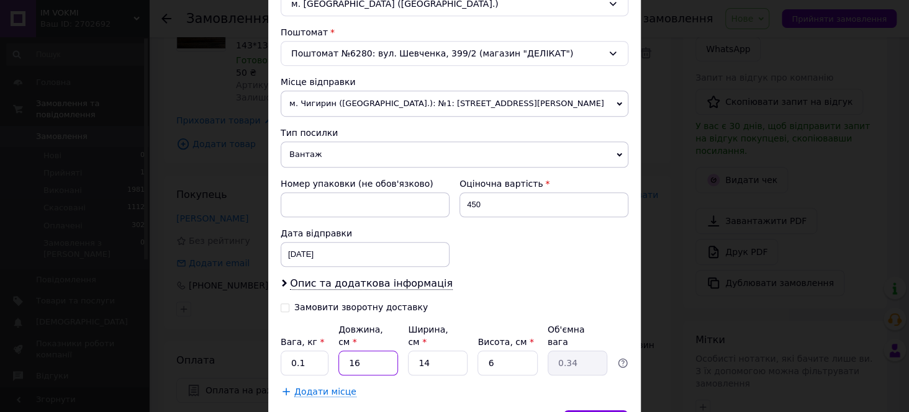
type input "0.1"
type input "38"
type input "0.8"
type input "38"
drag, startPoint x: 430, startPoint y: 352, endPoint x: 414, endPoint y: 355, distance: 16.4
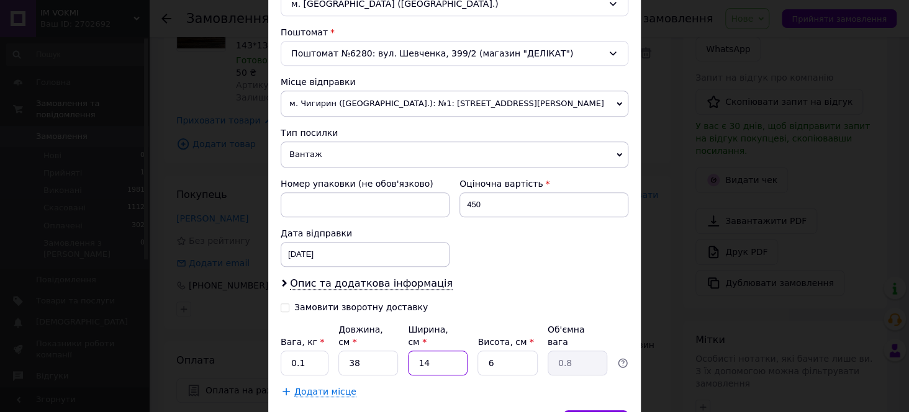
click at [387, 354] on input "14" at bounding box center [438, 363] width 60 height 25
type input "1"
type input "0.1"
type input "16"
type input "0.91"
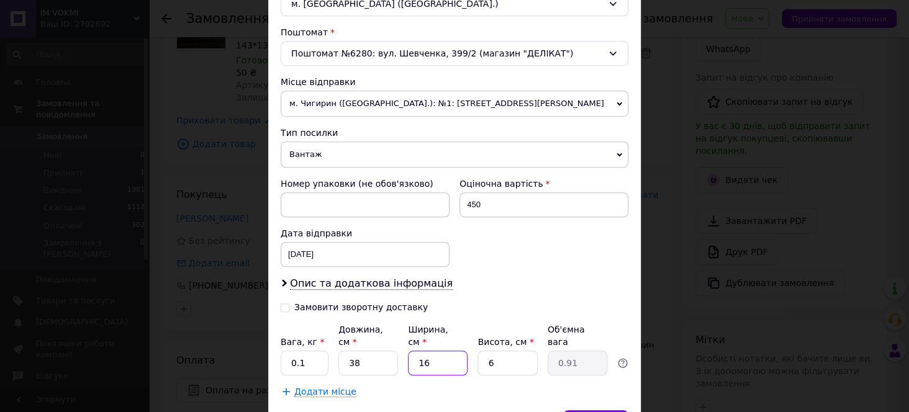
type input "16"
click at [387, 351] on input "6" at bounding box center [507, 363] width 60 height 25
type input "16"
type input "2.43"
type input "16"
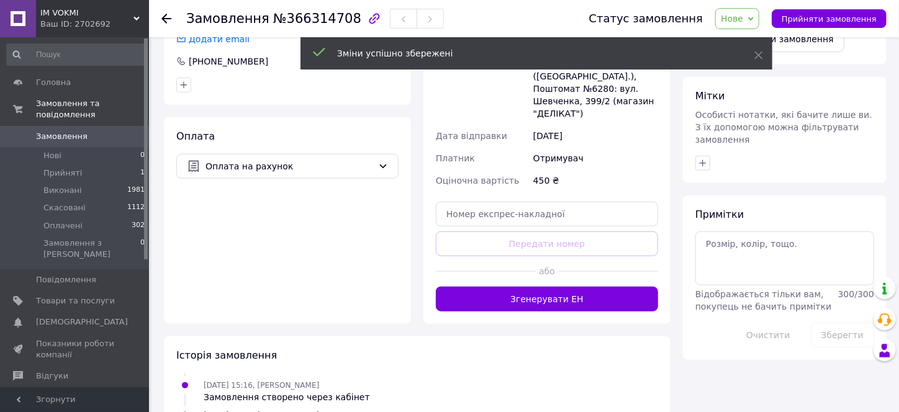
scroll to position [496, 0]
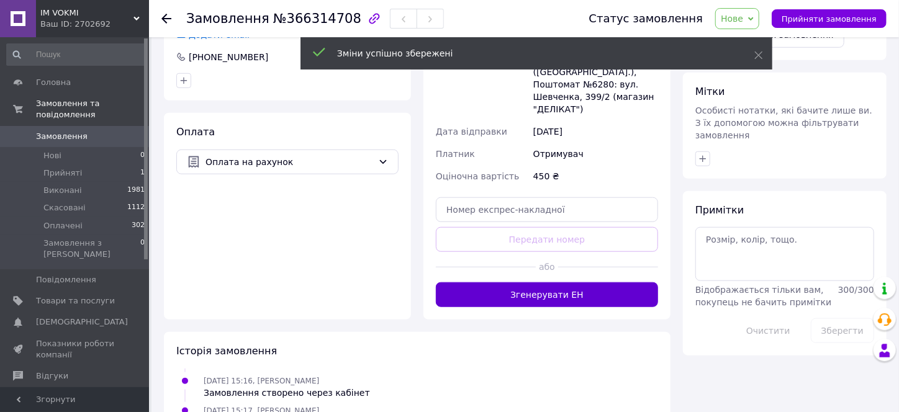
click at [387, 282] on button "Згенерувати ЕН" at bounding box center [547, 294] width 222 height 25
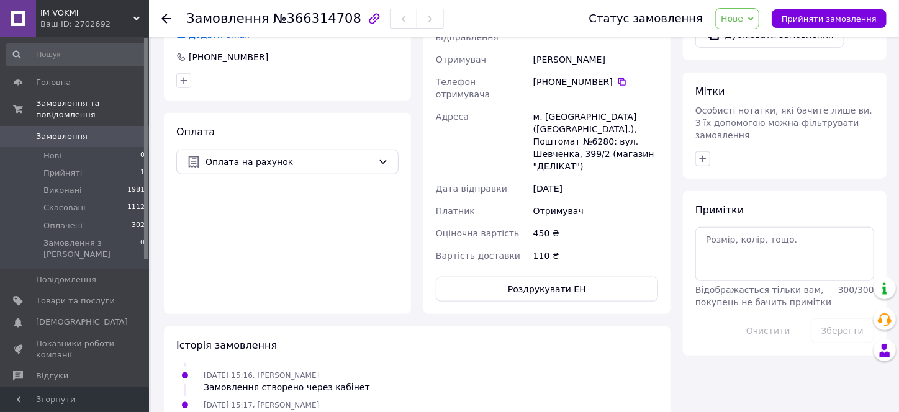
scroll to position [54, 0]
click at [387, 20] on span "Нове" at bounding box center [732, 19] width 22 height 10
click at [387, 102] on li "Оплачено" at bounding box center [744, 99] width 57 height 19
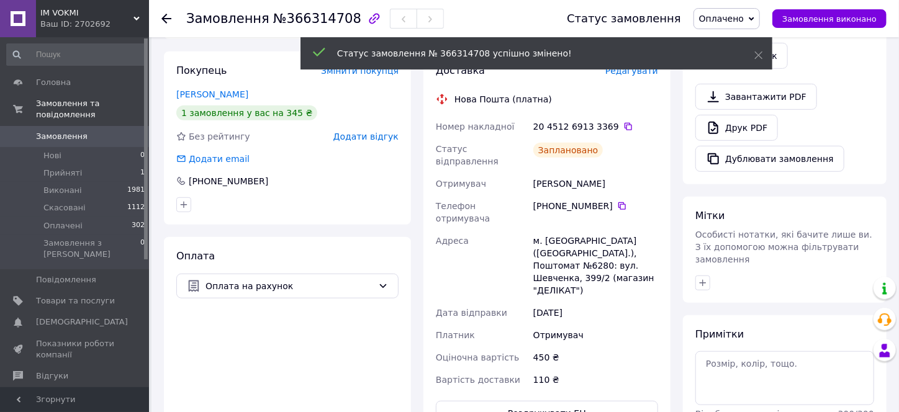
scroll to position [248, 0]
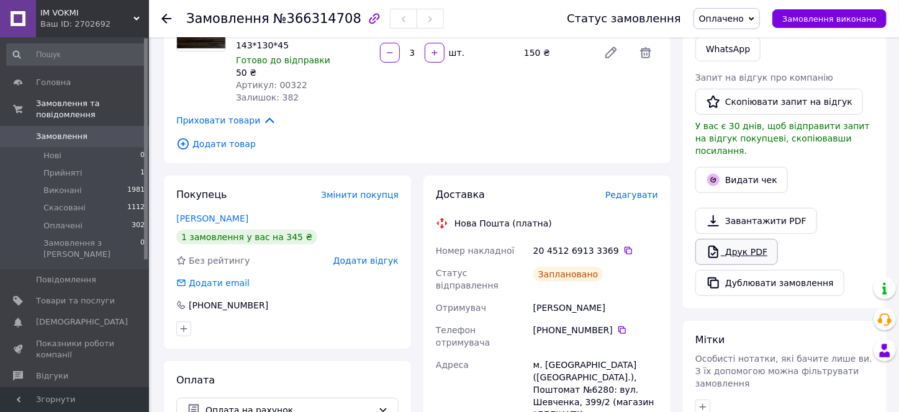
click at [387, 239] on link "Друк PDF" at bounding box center [736, 252] width 83 height 26
click at [65, 131] on span "Замовлення" at bounding box center [62, 136] width 52 height 11
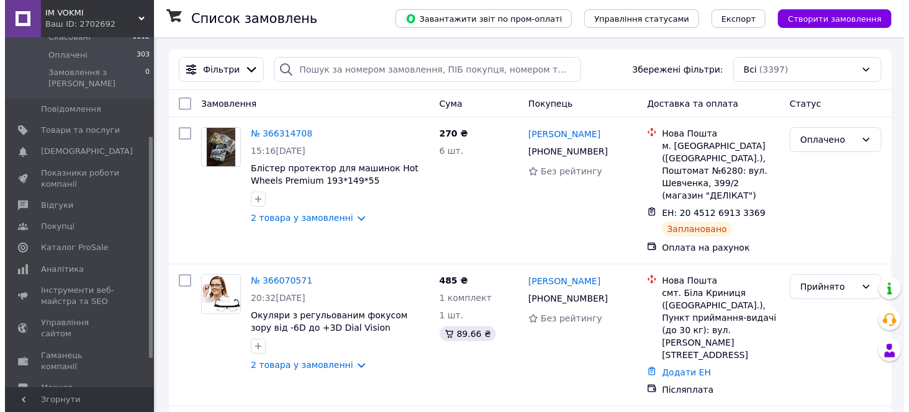
scroll to position [186, 0]
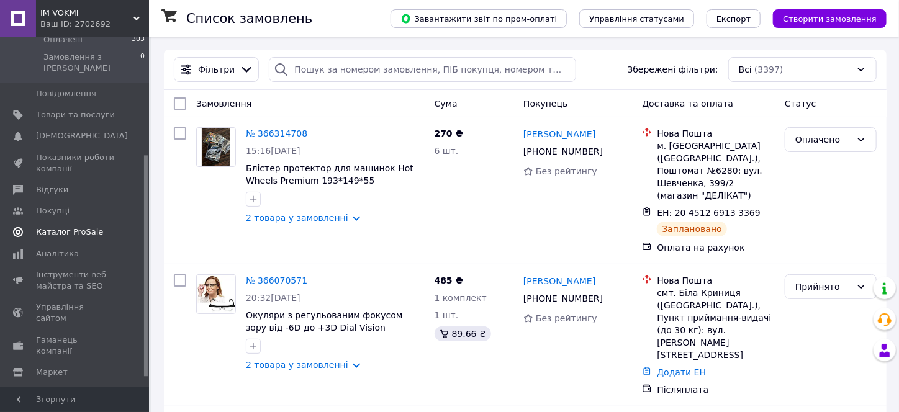
click at [83, 227] on span "Каталог ProSale" at bounding box center [69, 232] width 67 height 11
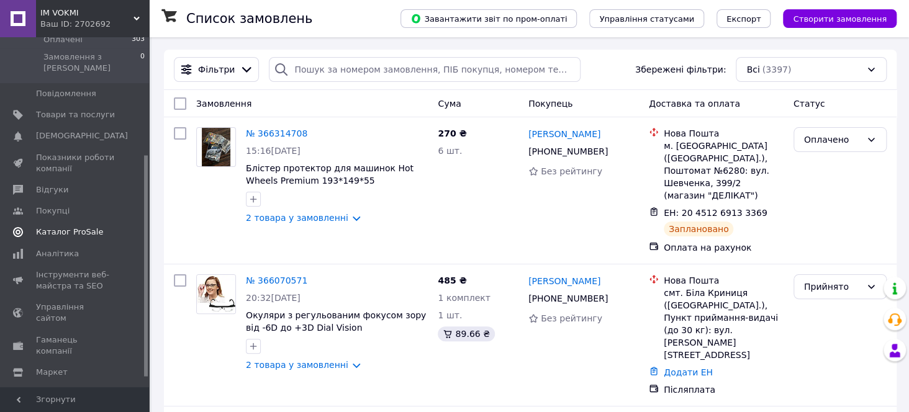
scroll to position [113, 0]
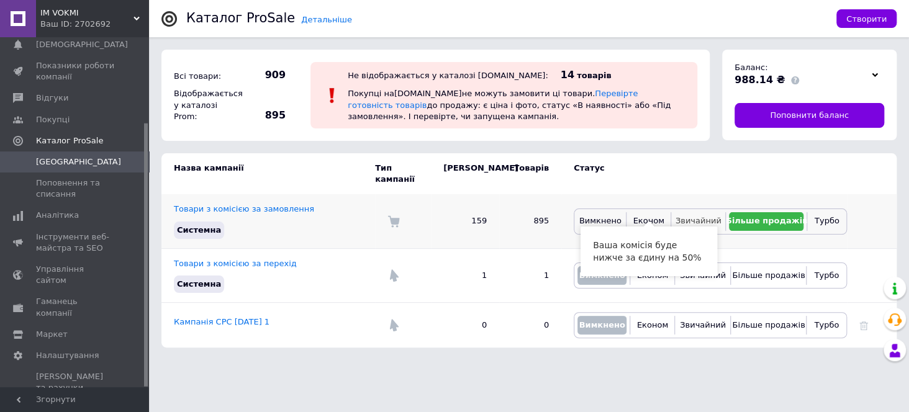
click at [387, 216] on span "Звичайний" at bounding box center [698, 220] width 46 height 9
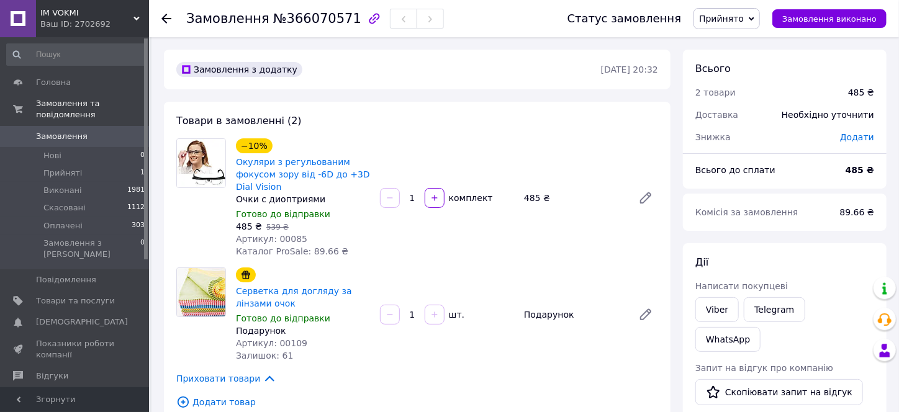
click at [856, 137] on span "Додати" at bounding box center [857, 137] width 34 height 10
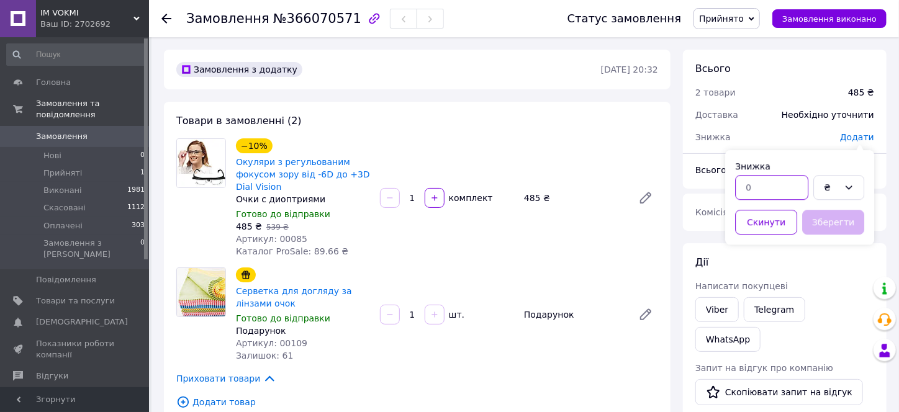
click at [750, 191] on input "text" at bounding box center [771, 187] width 73 height 25
type input "100"
click at [832, 228] on button "Зберегти" at bounding box center [833, 222] width 62 height 25
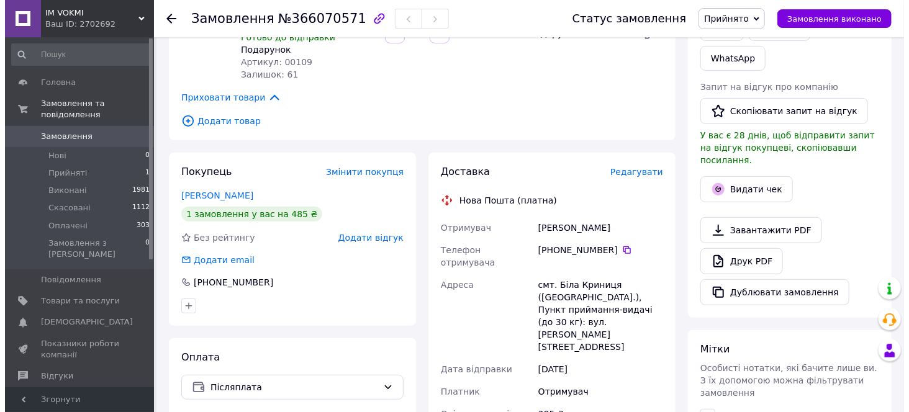
scroll to position [310, 0]
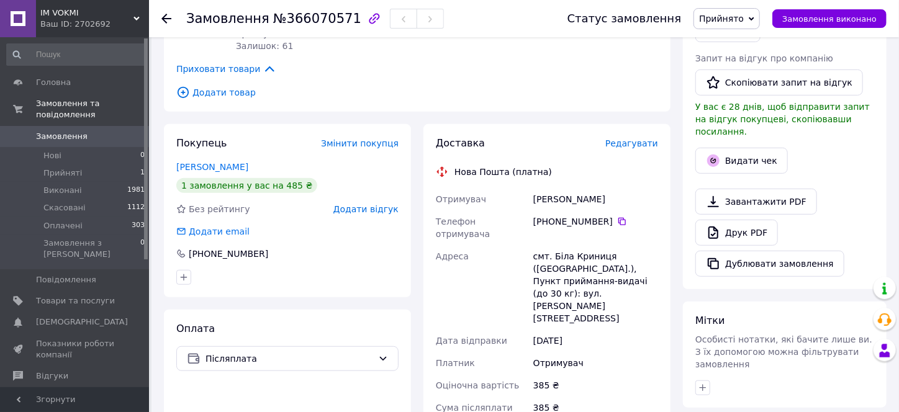
click at [635, 145] on span "Редагувати" at bounding box center [631, 143] width 53 height 10
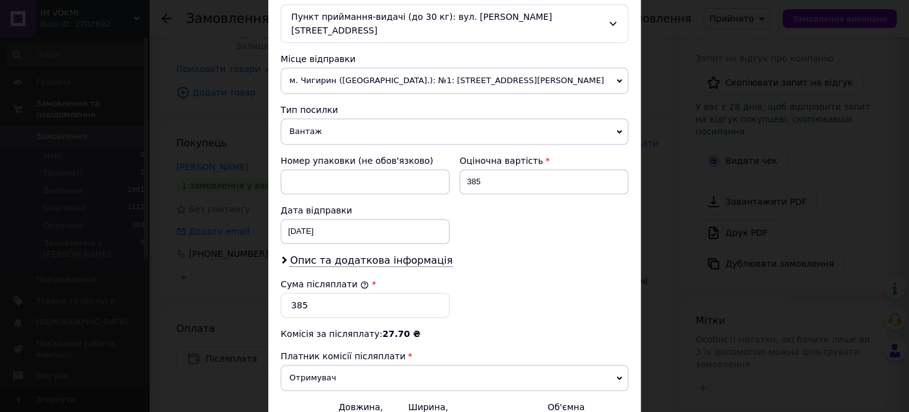
scroll to position [434, 0]
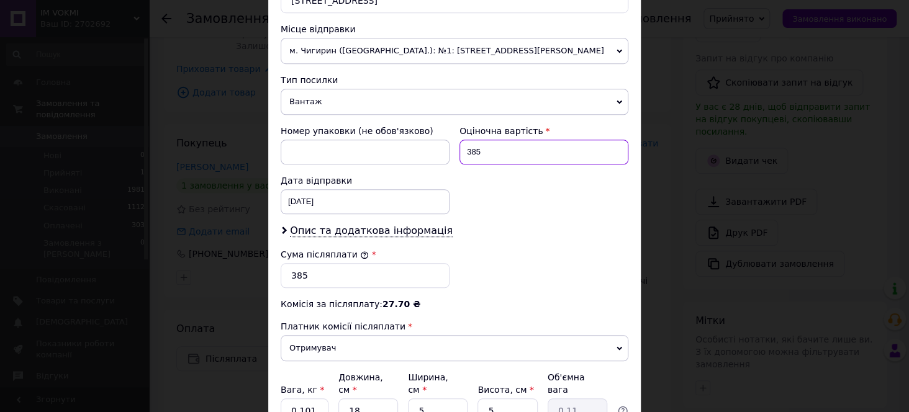
drag, startPoint x: 488, startPoint y: 135, endPoint x: 457, endPoint y: 137, distance: 30.5
click at [459, 140] on input "385" at bounding box center [543, 152] width 169 height 25
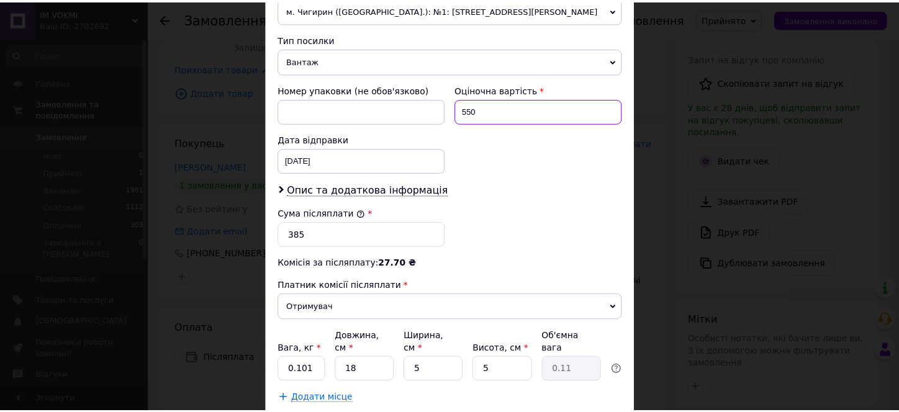
scroll to position [530, 0]
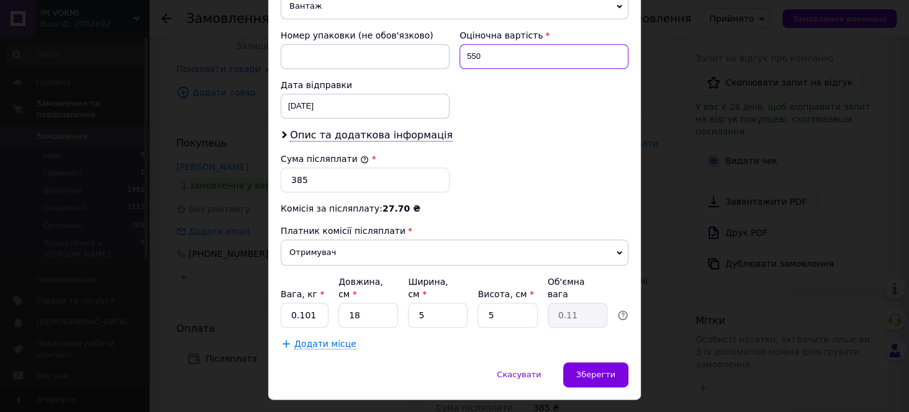
type input "550"
click at [314, 303] on input "0.101" at bounding box center [305, 315] width 48 height 25
type input "0.10"
click at [593, 370] on span "Зберегти" at bounding box center [595, 374] width 39 height 9
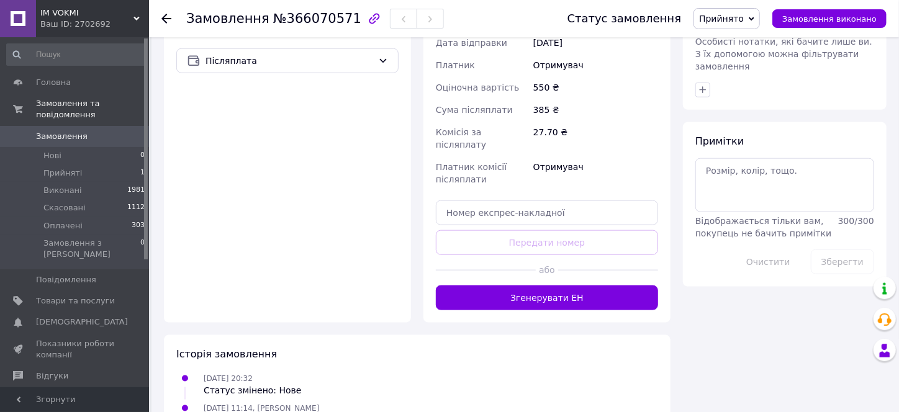
scroll to position [621, 0]
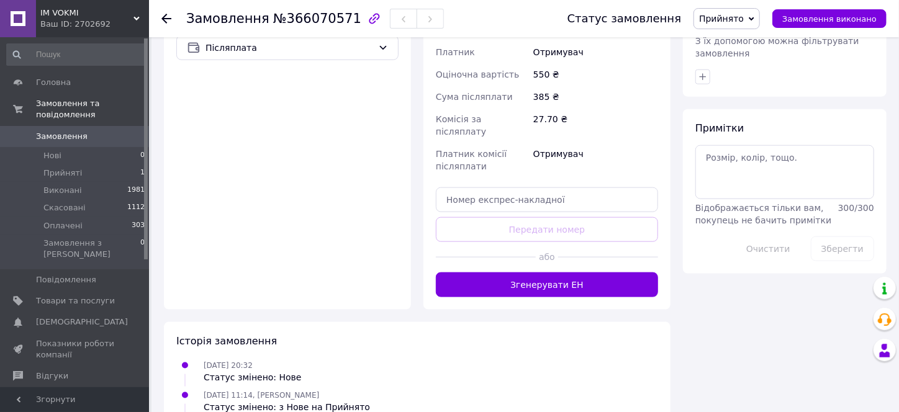
click at [580, 272] on button "Згенерувати ЕН" at bounding box center [547, 284] width 222 height 25
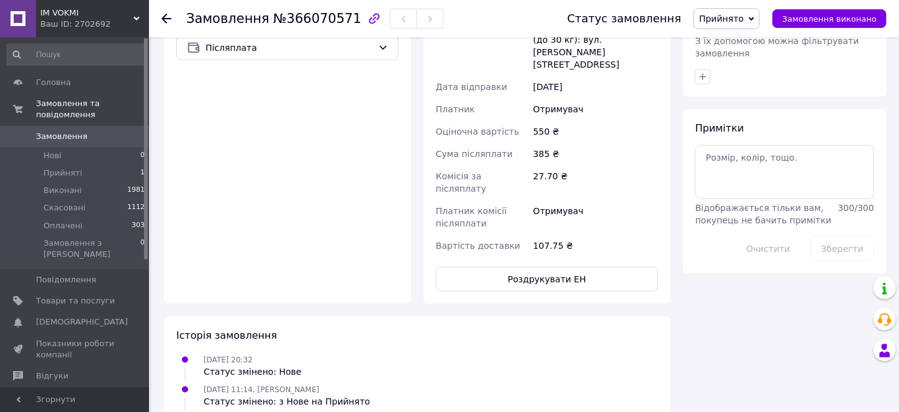
click at [742, 21] on span "Прийнято" at bounding box center [721, 19] width 45 height 10
click at [742, 44] on li "Виконано" at bounding box center [726, 43] width 65 height 19
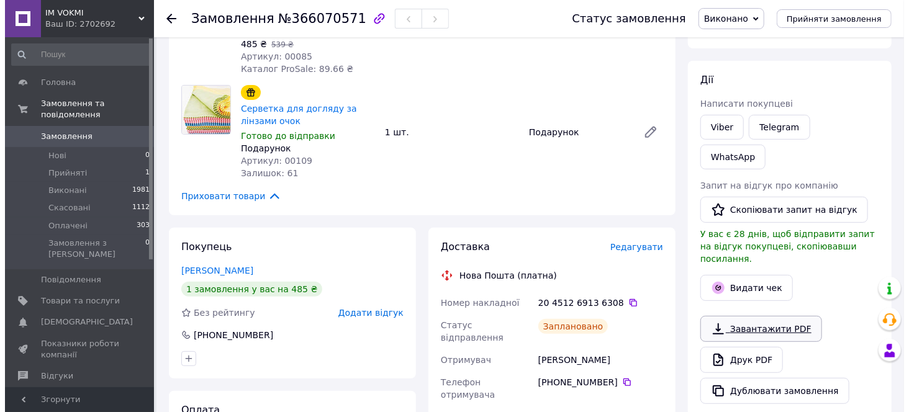
scroll to position [186, 0]
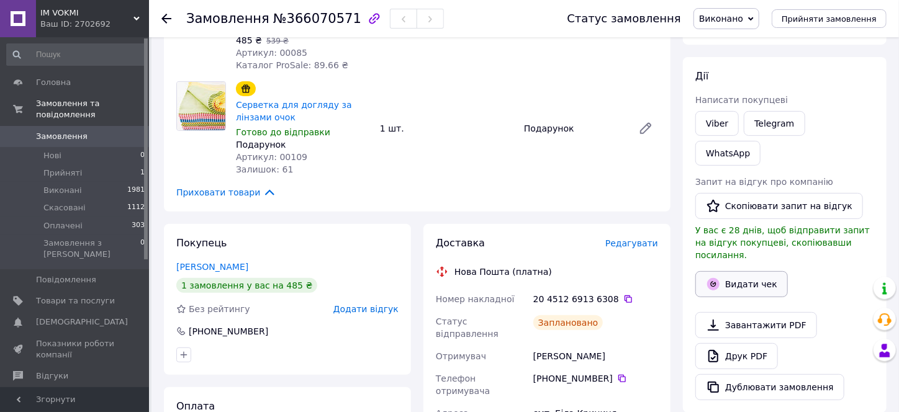
click at [738, 271] on button "Видати чек" at bounding box center [741, 284] width 92 height 26
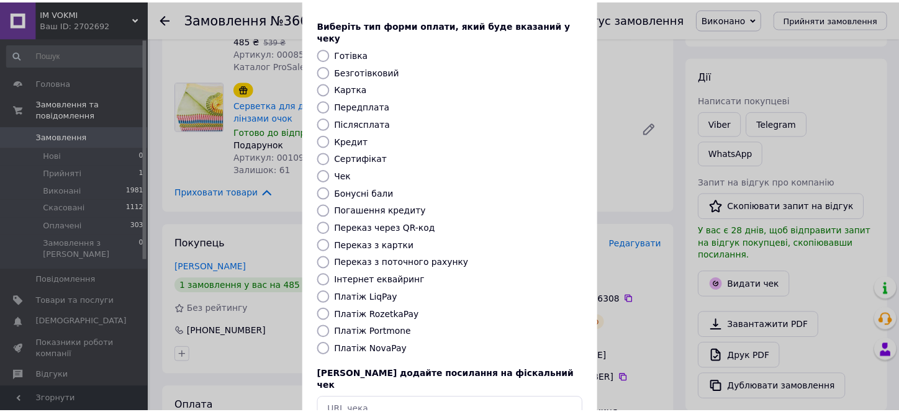
scroll to position [120, 0]
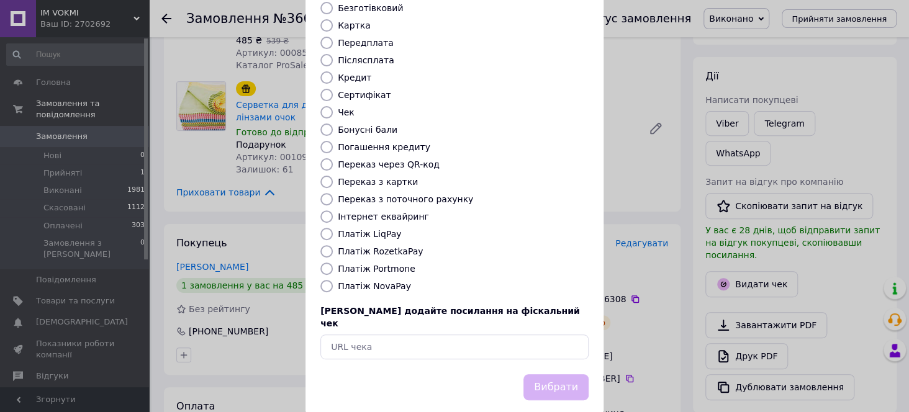
click at [326, 280] on input "Платіж NovaPay" at bounding box center [326, 286] width 12 height 12
radio input "true"
click at [567, 374] on button "Вибрати" at bounding box center [555, 387] width 65 height 27
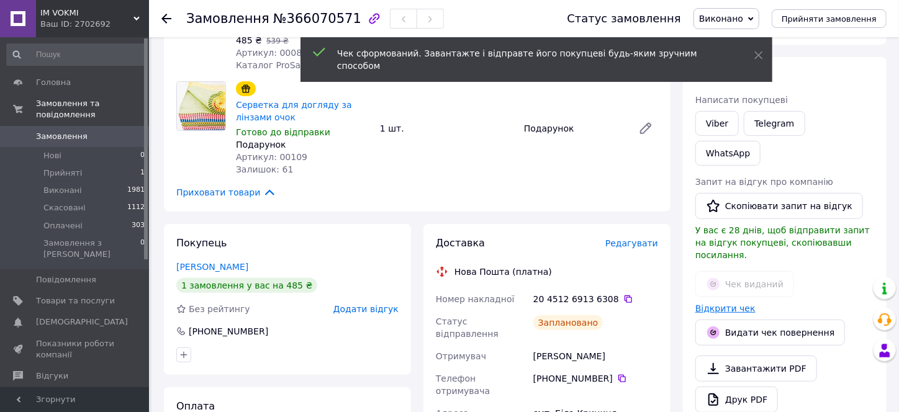
click at [730, 303] on link "Відкрити чек" at bounding box center [725, 308] width 60 height 10
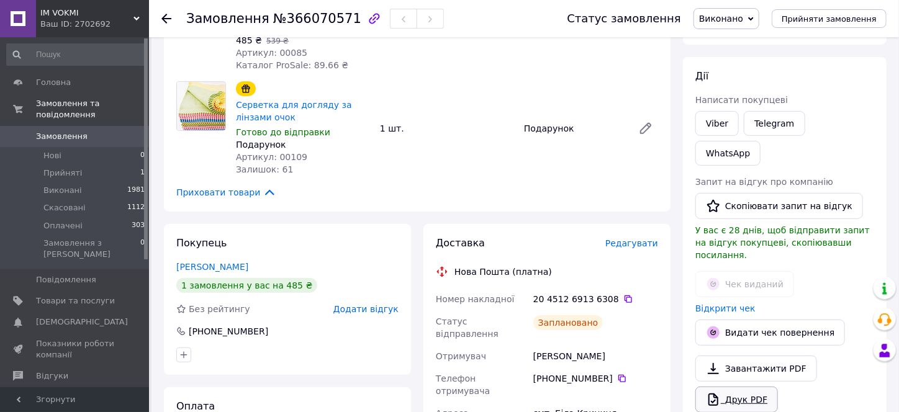
click at [739, 387] on link "Друк PDF" at bounding box center [736, 400] width 83 height 26
click at [67, 131] on span "Замовлення" at bounding box center [62, 136] width 52 height 11
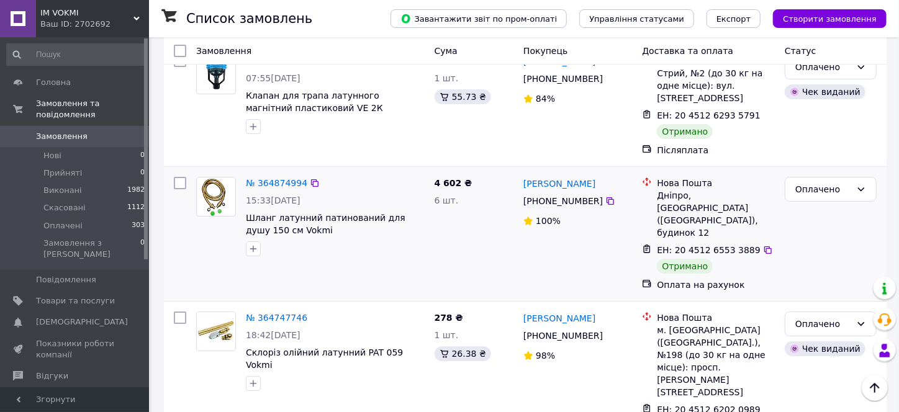
scroll to position [2189, 0]
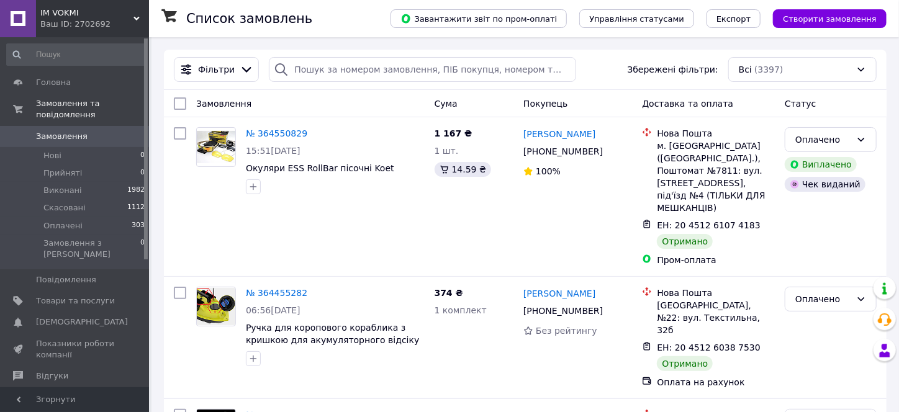
click at [94, 131] on span "Замовлення" at bounding box center [75, 136] width 79 height 11
click at [80, 131] on span "Замовлення" at bounding box center [62, 136] width 52 height 11
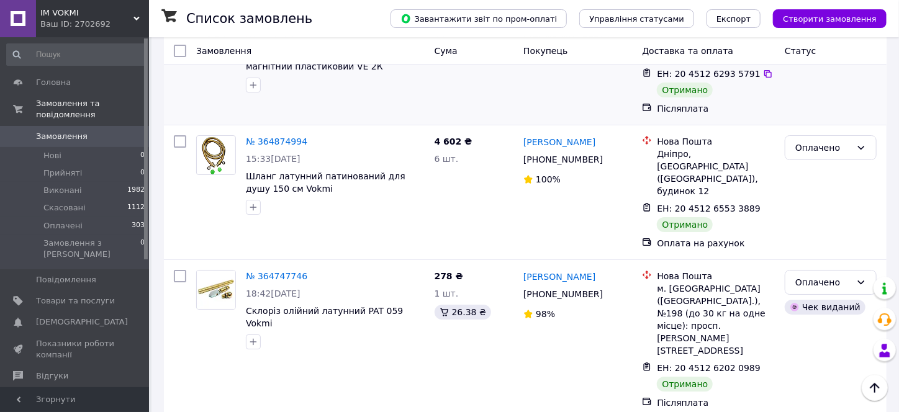
scroll to position [2189, 0]
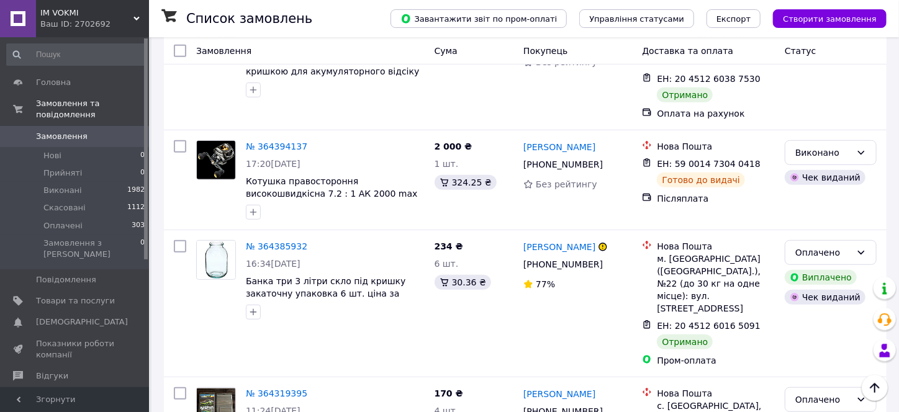
scroll to position [248, 0]
